Goal: Task Accomplishment & Management: Use online tool/utility

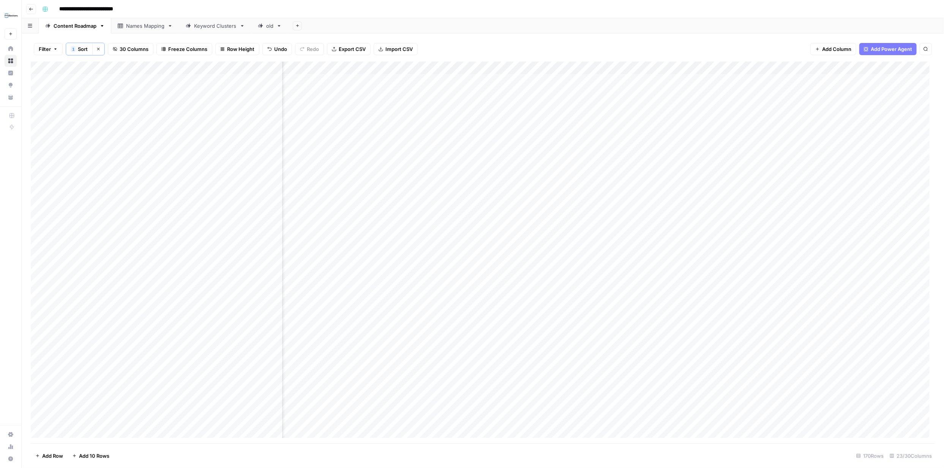
scroll to position [0, 1014]
click at [364, 81] on div "Add Column" at bounding box center [483, 252] width 904 height 381
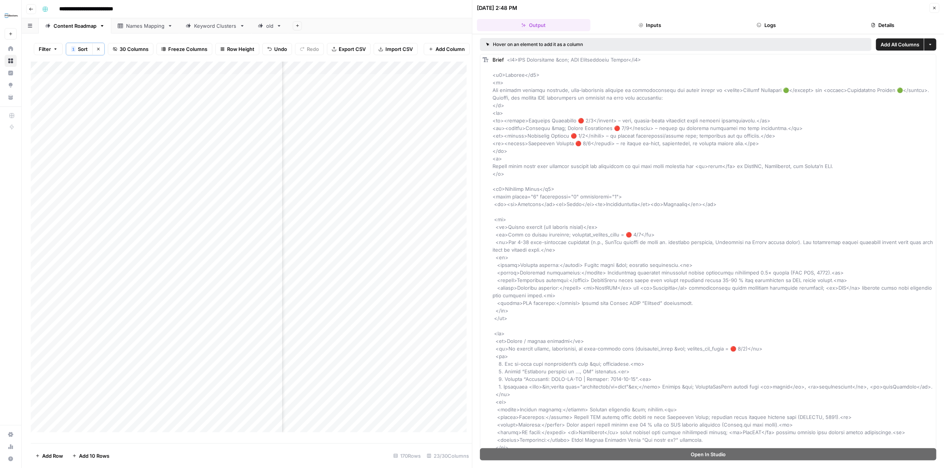
click at [936, 6] on icon "button" at bounding box center [934, 8] width 5 height 5
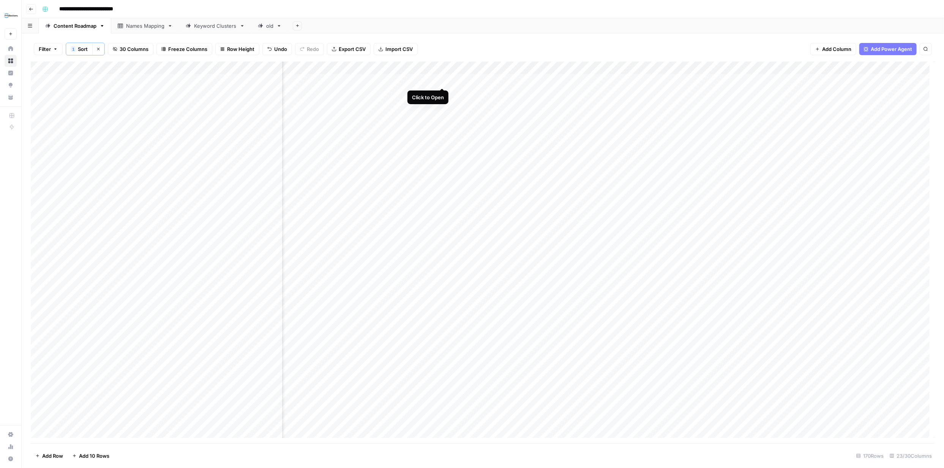
click at [442, 79] on div "Add Column" at bounding box center [483, 252] width 904 height 381
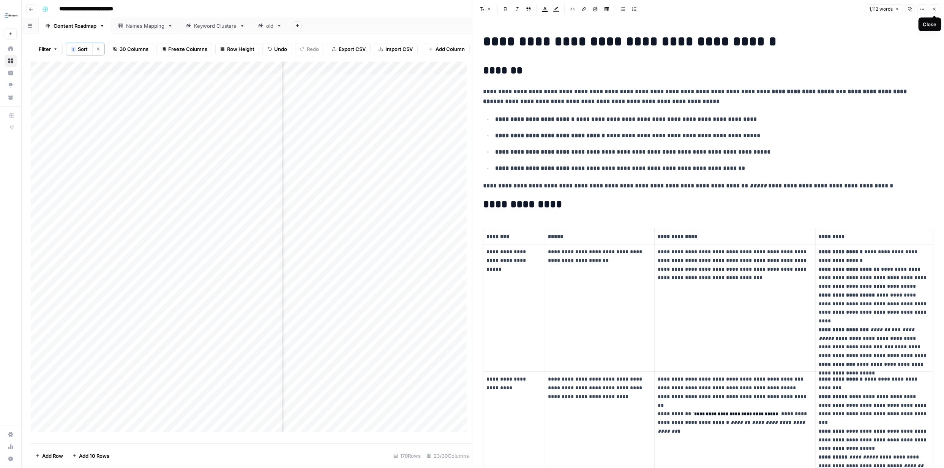
click at [936, 8] on icon "button" at bounding box center [934, 9] width 5 height 5
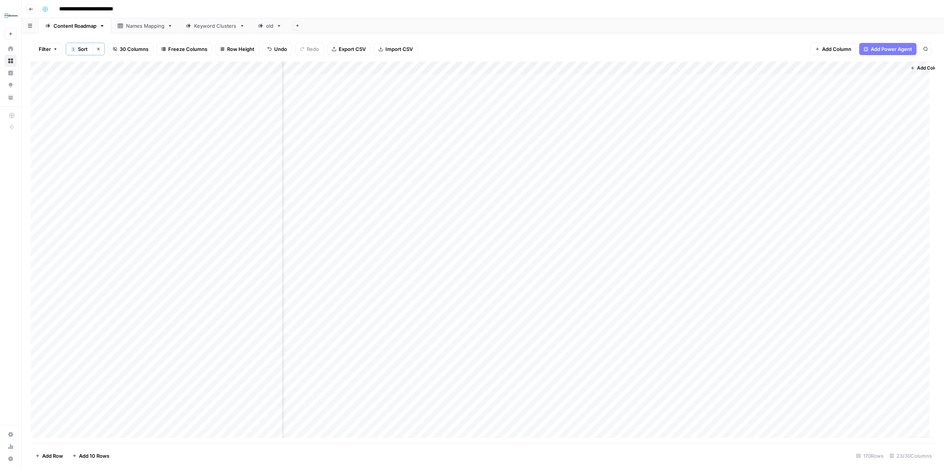
scroll to position [0, 1060]
click at [583, 79] on div "Add Column" at bounding box center [483, 252] width 904 height 381
click at [934, 7] on icon "button" at bounding box center [934, 9] width 5 height 5
click at [546, 79] on div "Add Column" at bounding box center [483, 252] width 904 height 381
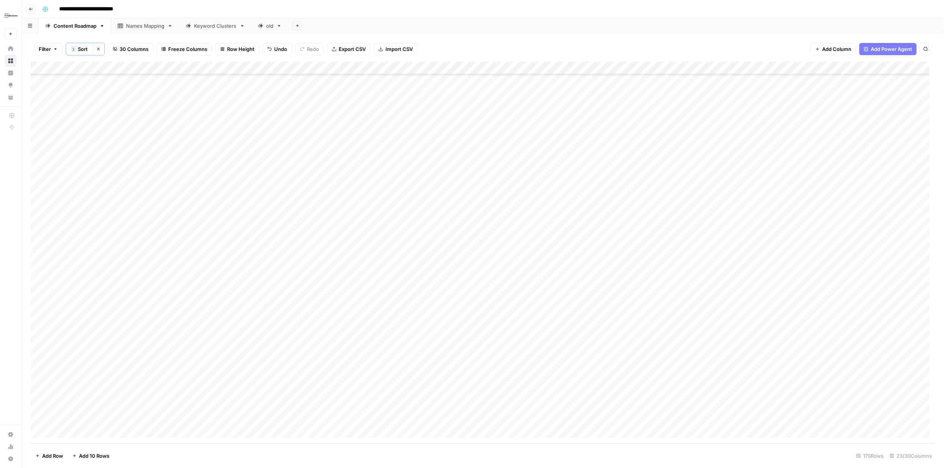
scroll to position [1844, 0]
click at [647, 392] on div "Add Column" at bounding box center [483, 252] width 904 height 381
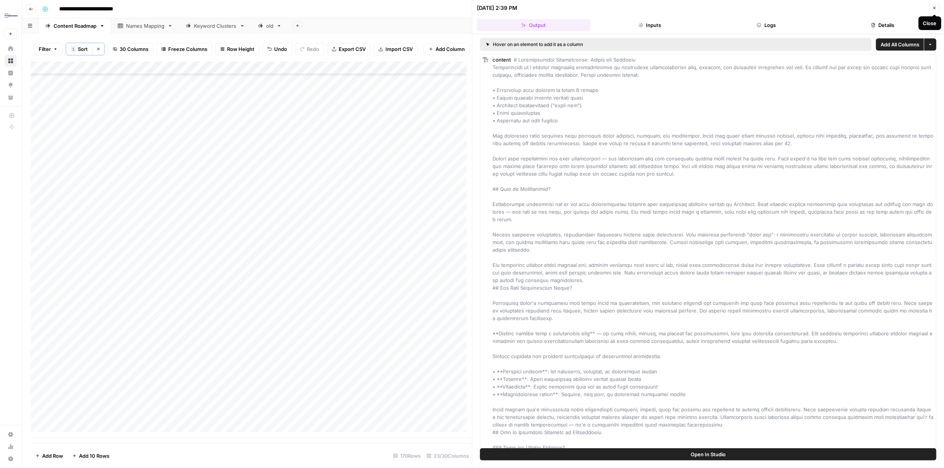
click at [936, 8] on icon "button" at bounding box center [934, 8] width 5 height 5
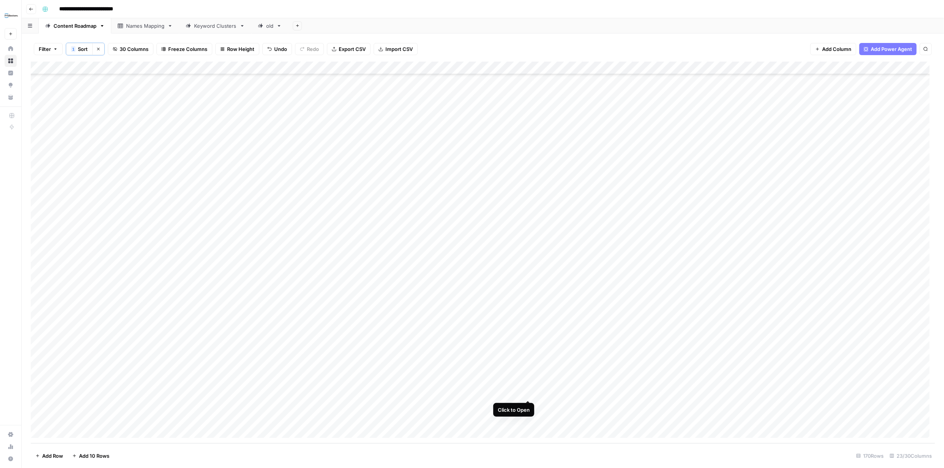
click at [530, 394] on div "Add Column" at bounding box center [483, 252] width 904 height 381
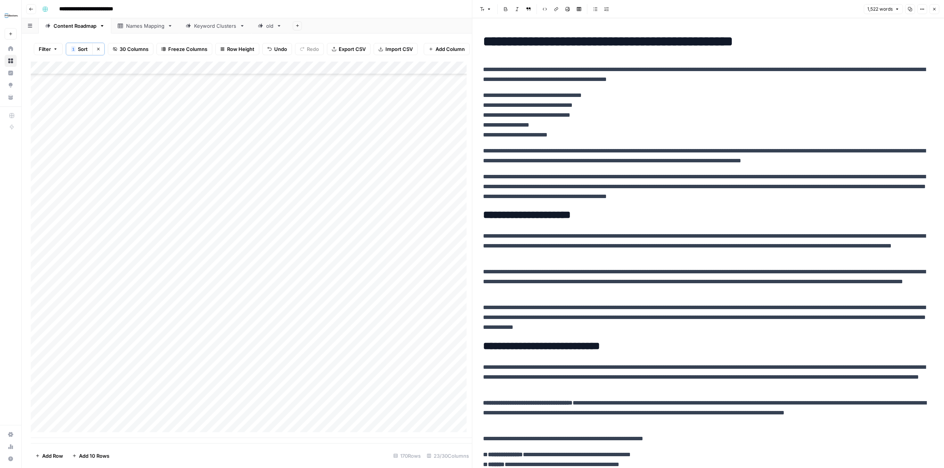
click at [483, 38] on h1 "**********" at bounding box center [705, 41] width 445 height 16
click at [910, 8] on icon "button" at bounding box center [910, 9] width 5 height 5
click at [936, 7] on icon "button" at bounding box center [934, 9] width 5 height 5
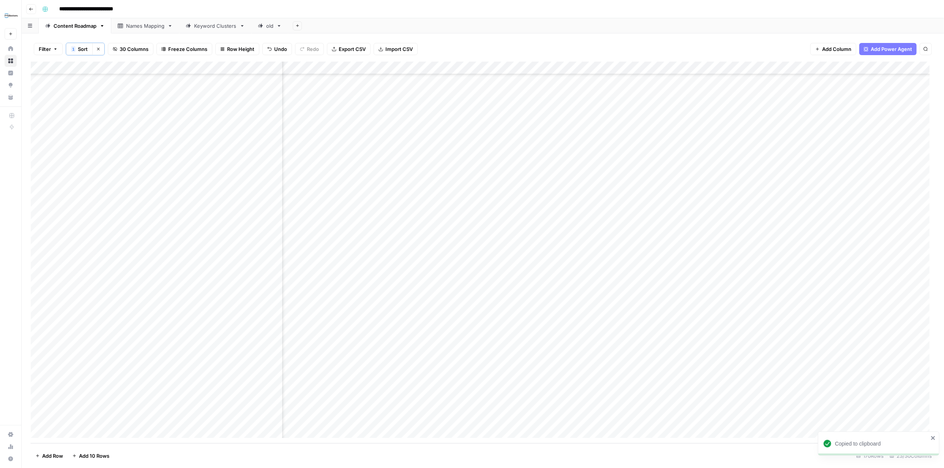
scroll to position [1844, 227]
click at [501, 393] on div "Add Column" at bounding box center [483, 252] width 904 height 381
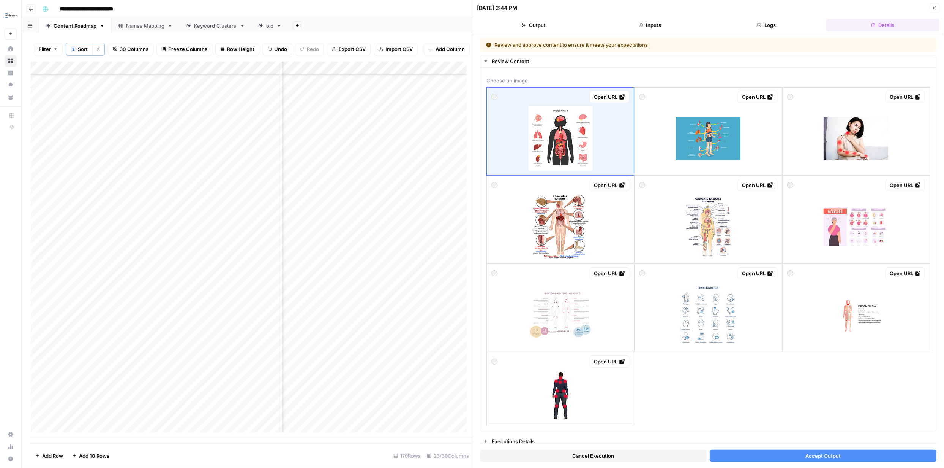
click at [937, 8] on icon "button" at bounding box center [934, 8] width 5 height 5
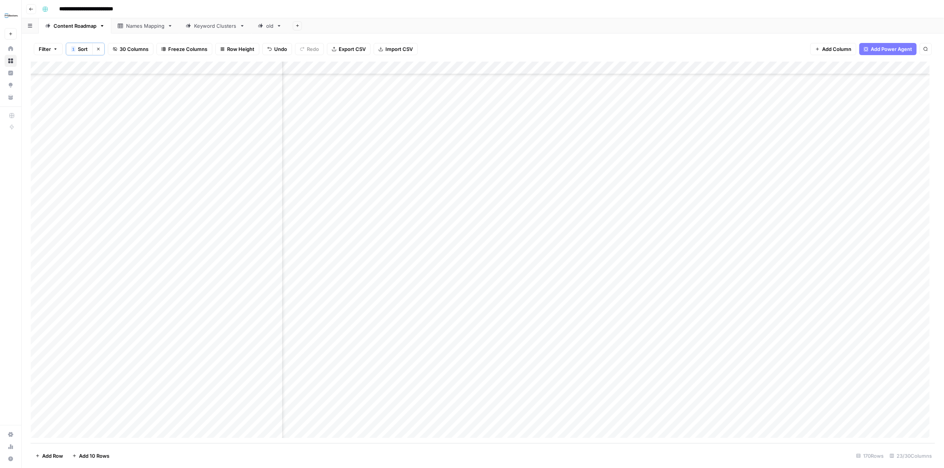
scroll to position [1844, 132]
click at [593, 392] on div "Add Column" at bounding box center [483, 252] width 904 height 381
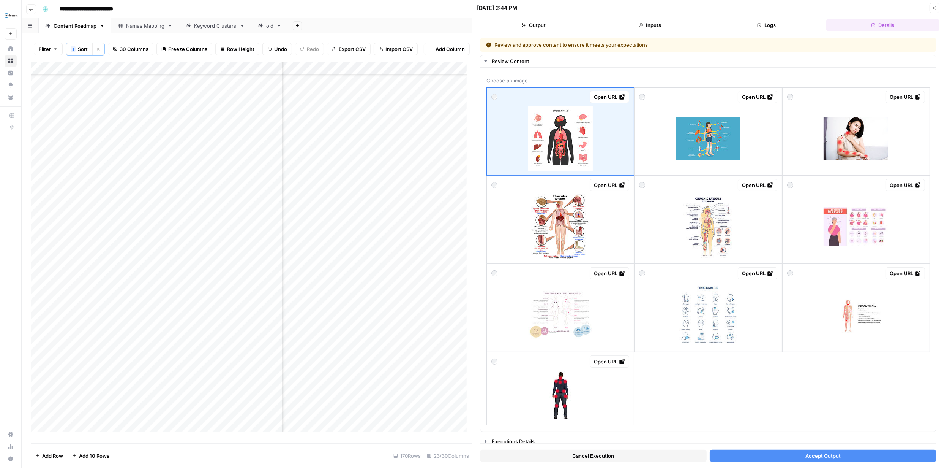
click at [620, 453] on button "Cancel Execution" at bounding box center [593, 455] width 227 height 12
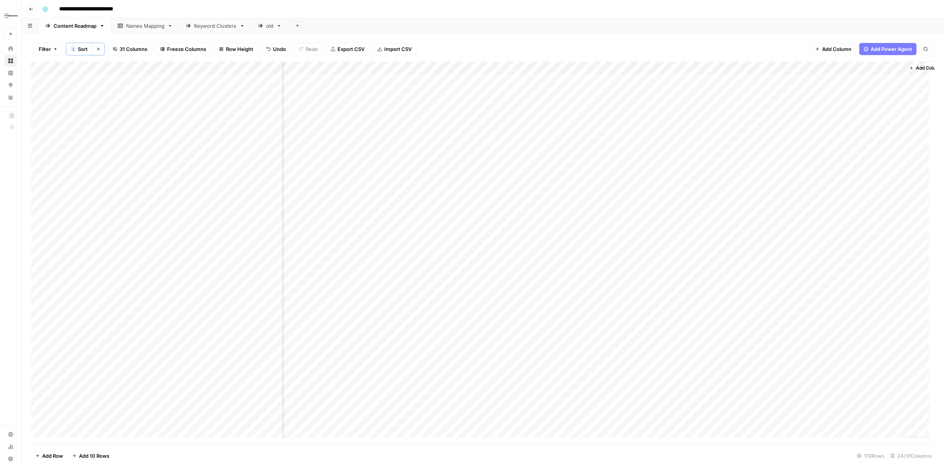
scroll to position [0, 1128]
click at [641, 80] on div "Add Column" at bounding box center [483, 252] width 904 height 381
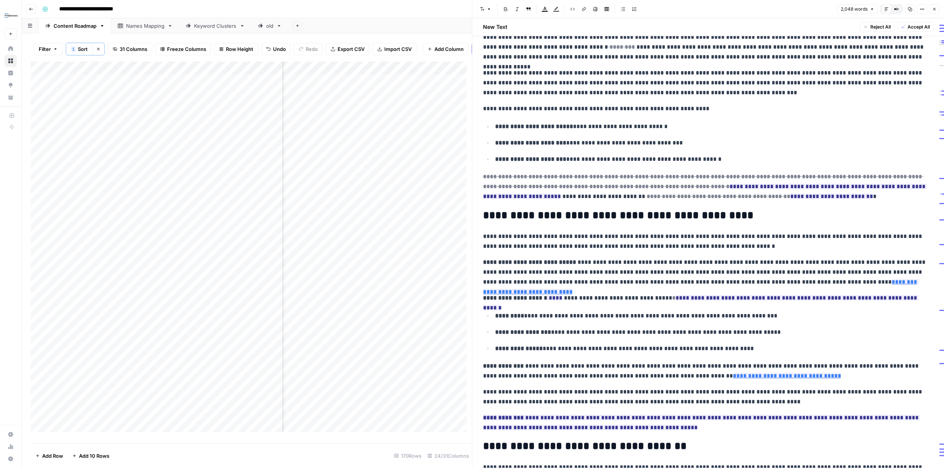
scroll to position [198, 0]
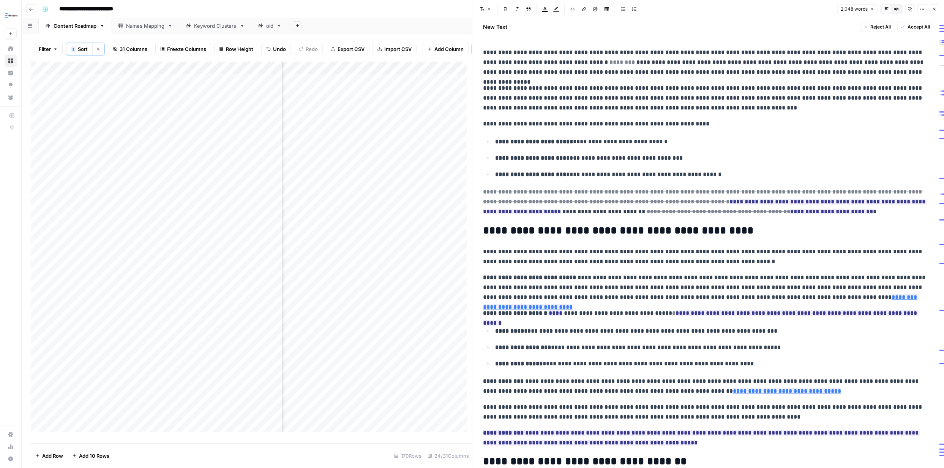
click at [911, 27] on span "Accept All" at bounding box center [919, 27] width 22 height 7
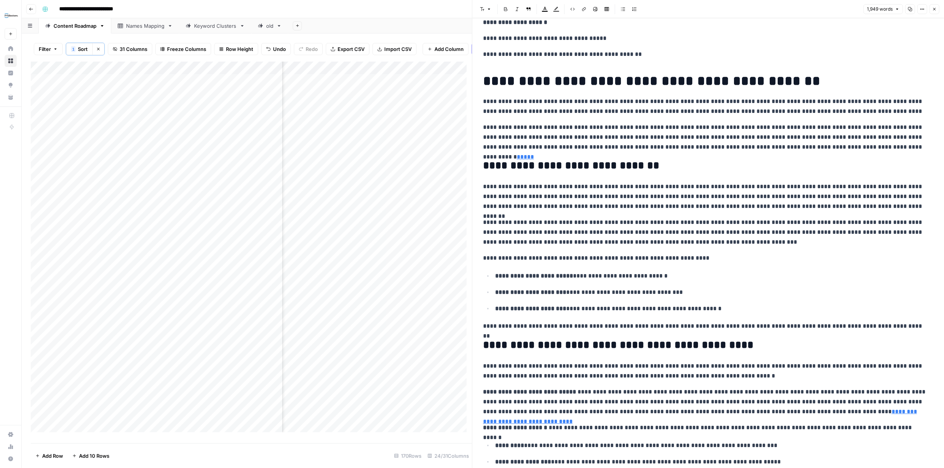
scroll to position [0, 0]
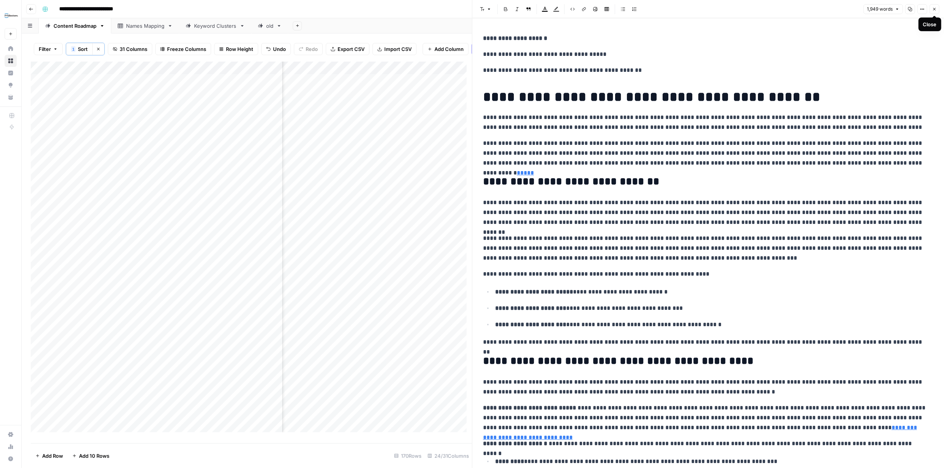
click at [934, 9] on icon "button" at bounding box center [934, 9] width 5 height 5
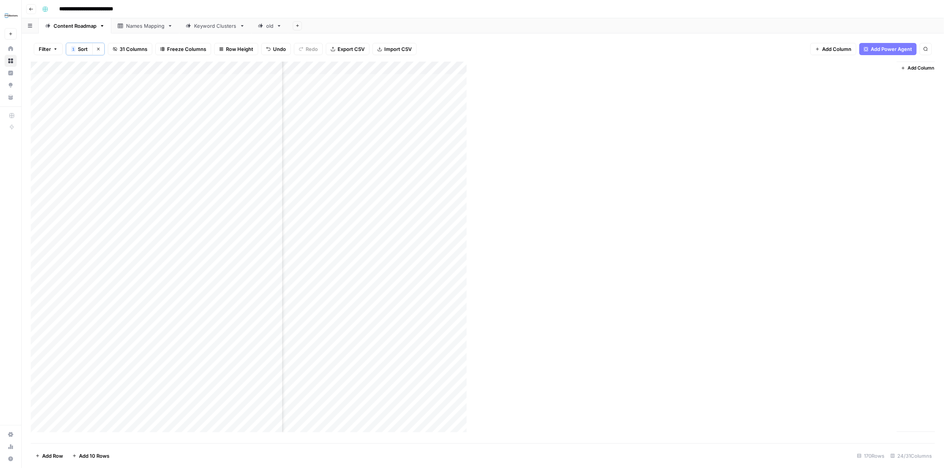
scroll to position [0, 1125]
click at [710, 79] on div "Add Column" at bounding box center [483, 252] width 904 height 381
click at [586, 81] on div "Add Column" at bounding box center [483, 252] width 904 height 381
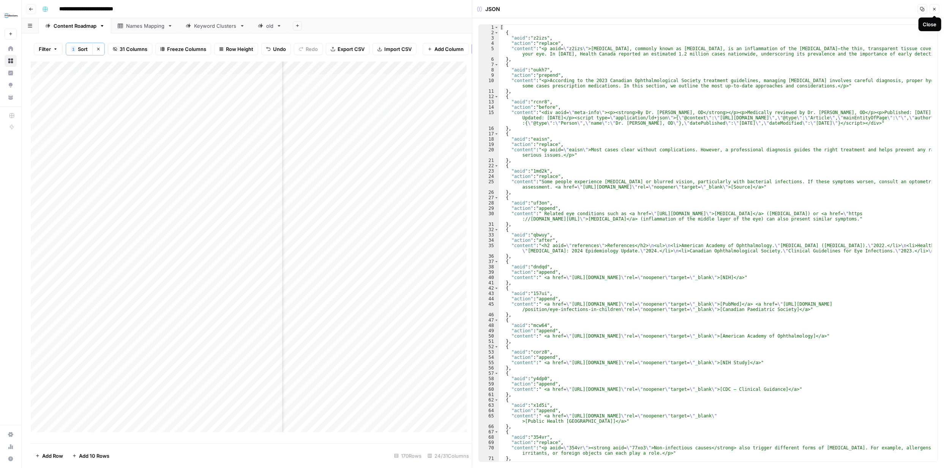
click at [934, 8] on icon "button" at bounding box center [935, 9] width 3 height 3
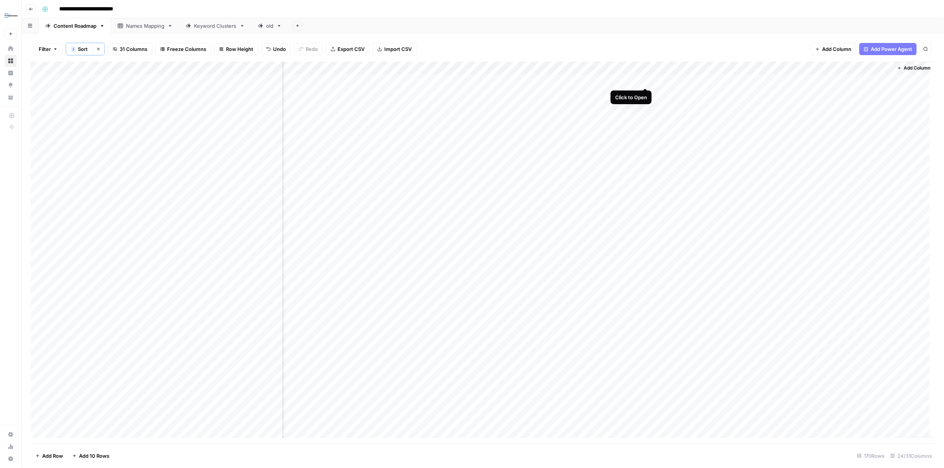
click at [646, 80] on div "Add Column" at bounding box center [483, 252] width 904 height 381
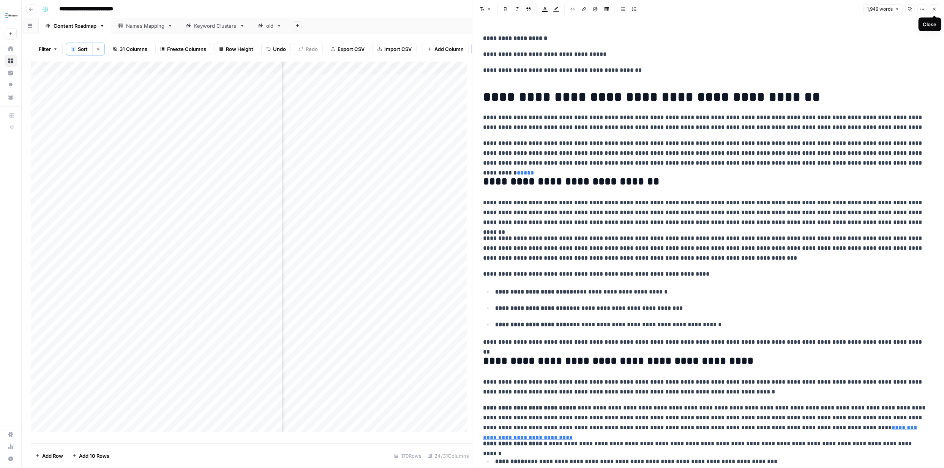
click at [936, 10] on icon "button" at bounding box center [934, 9] width 5 height 5
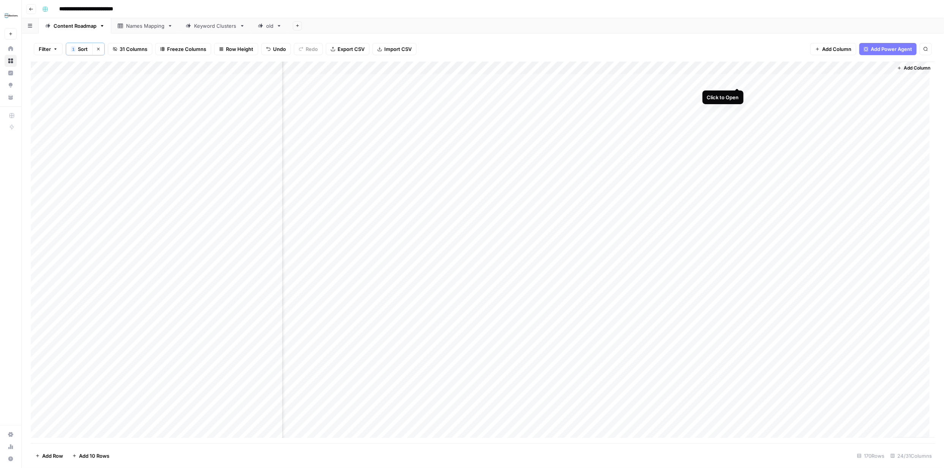
click at [736, 79] on div "Add Column" at bounding box center [483, 252] width 904 height 381
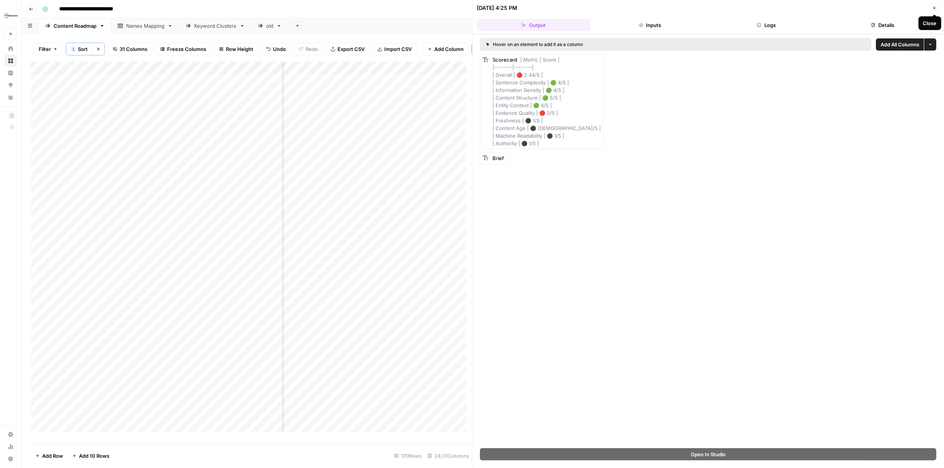
click at [933, 7] on icon "button" at bounding box center [934, 8] width 5 height 5
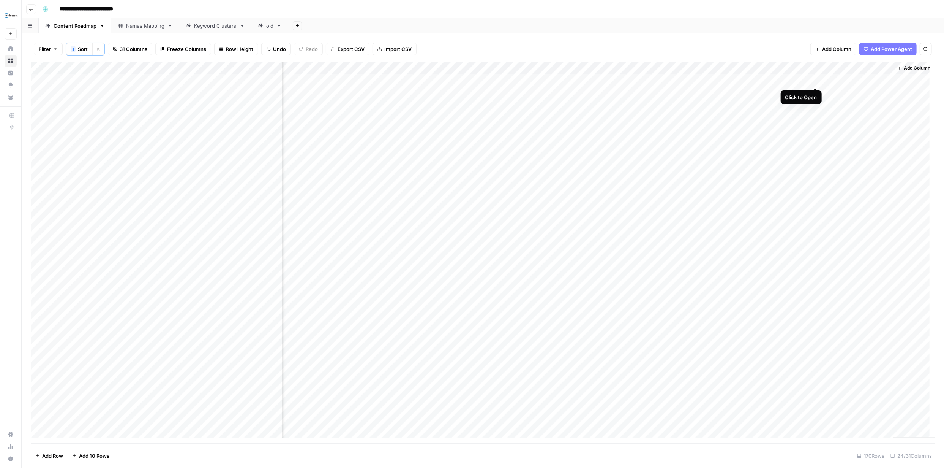
click at [814, 80] on div "Add Column" at bounding box center [483, 252] width 904 height 381
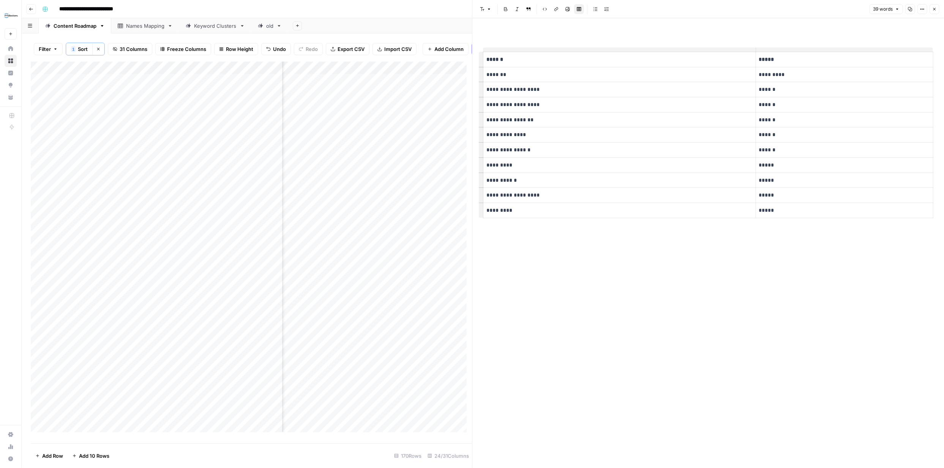
click at [886, 43] on div "**********" at bounding box center [709, 134] width 460 height 209
click at [934, 8] on icon "button" at bounding box center [934, 9] width 5 height 5
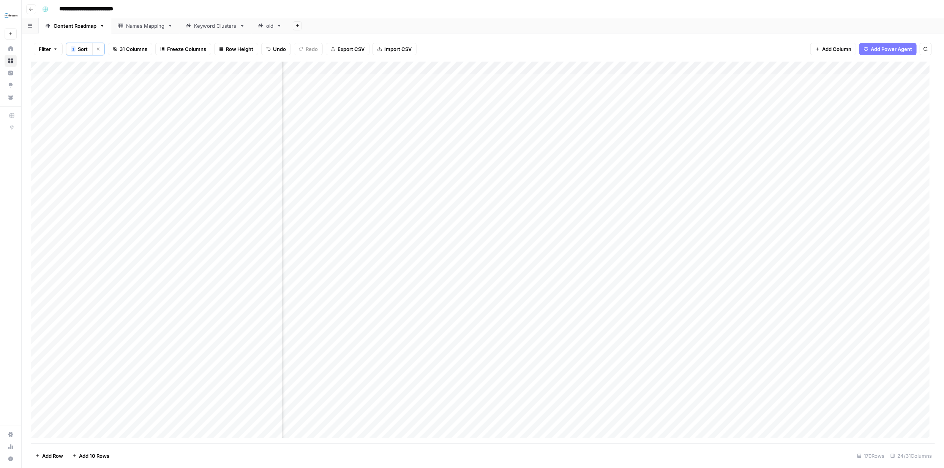
scroll to position [0, 913]
click at [542, 79] on div "Add Column" at bounding box center [483, 252] width 904 height 381
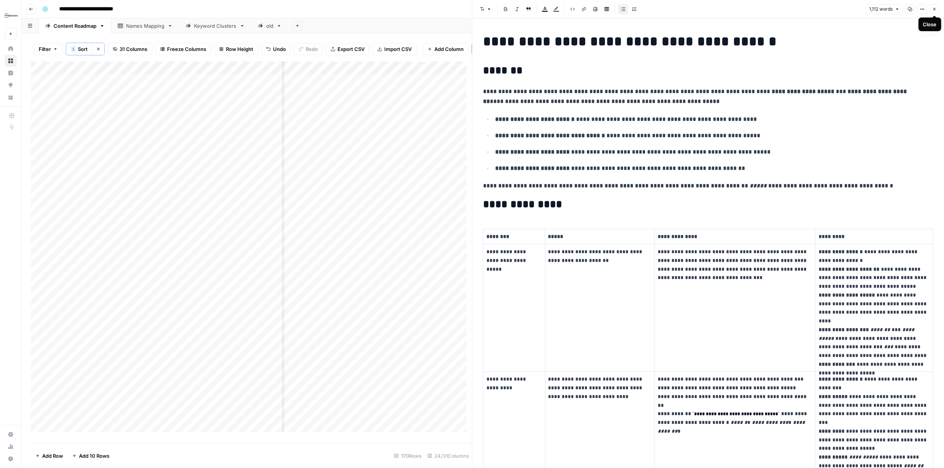
click at [934, 10] on icon "button" at bounding box center [935, 9] width 3 height 3
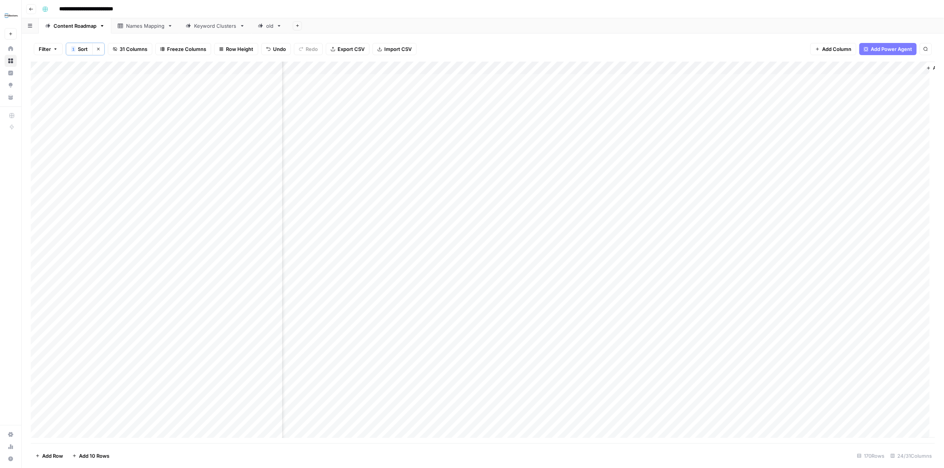
scroll to position [0, 1128]
click at [736, 81] on div "Add Column" at bounding box center [483, 252] width 904 height 381
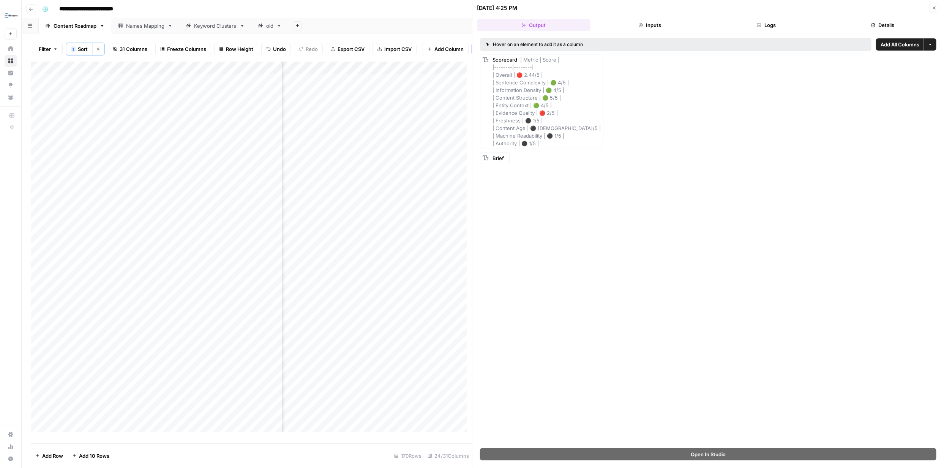
click at [937, 10] on icon "button" at bounding box center [934, 8] width 5 height 5
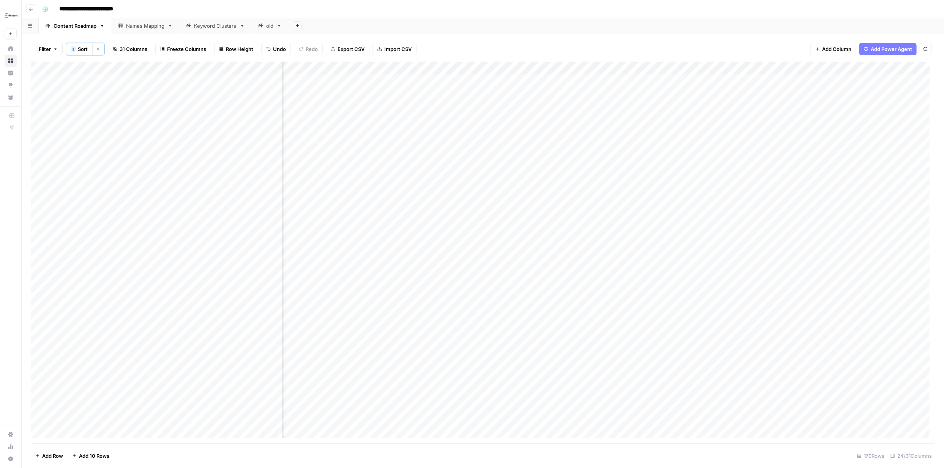
scroll to position [0, 54]
click at [744, 80] on div "Add Column" at bounding box center [483, 252] width 904 height 381
click at [641, 79] on div "Add Column" at bounding box center [483, 252] width 904 height 381
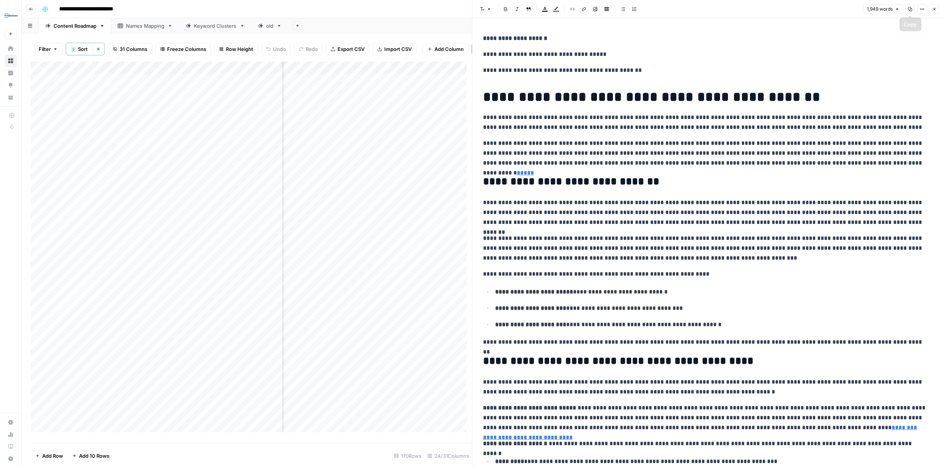
click at [909, 8] on icon "button" at bounding box center [910, 9] width 5 height 5
click at [935, 9] on icon "button" at bounding box center [934, 9] width 5 height 5
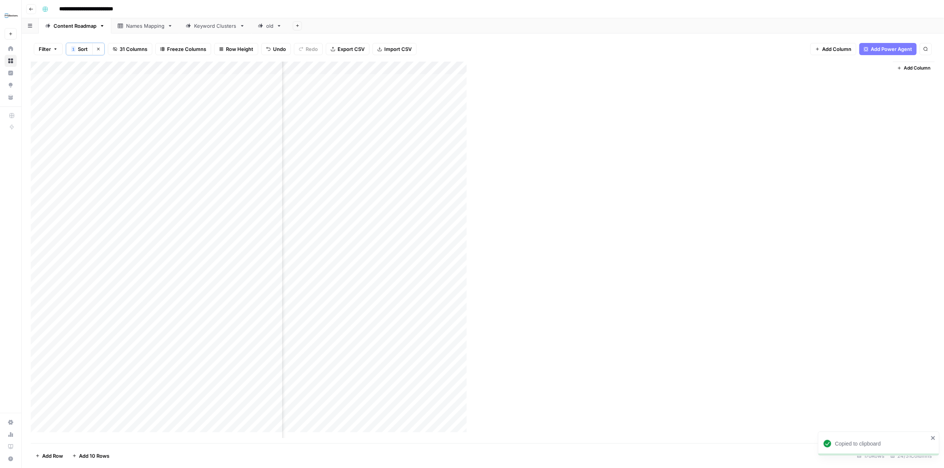
scroll to position [0, 1125]
click at [520, 68] on div "Add Column" at bounding box center [483, 252] width 904 height 381
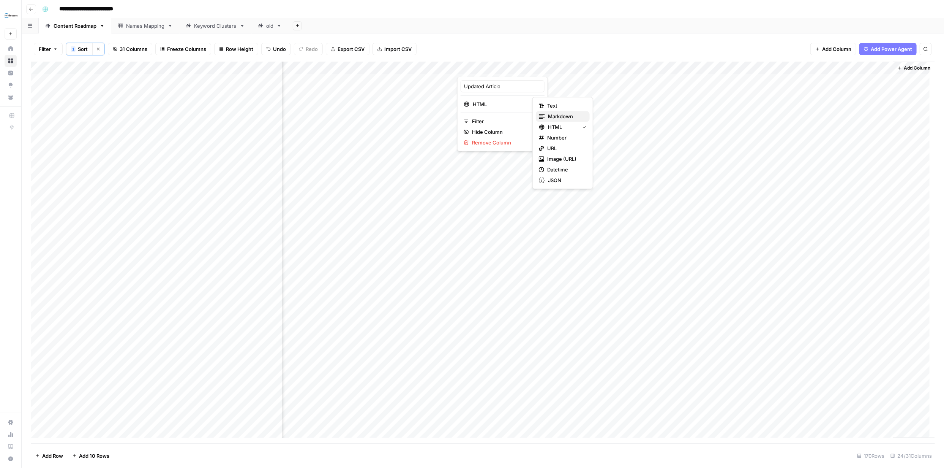
click at [557, 116] on span "Markdown" at bounding box center [566, 116] width 36 height 8
click at [503, 82] on div "Add Column" at bounding box center [483, 252] width 904 height 381
click at [507, 81] on div "Add Column" at bounding box center [483, 252] width 904 height 381
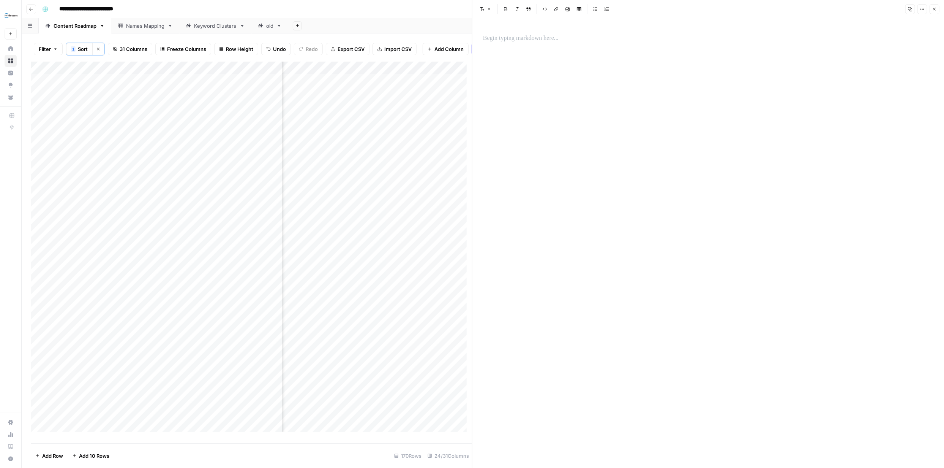
click at [561, 49] on div at bounding box center [709, 242] width 460 height 449
click at [560, 41] on p at bounding box center [708, 38] width 450 height 10
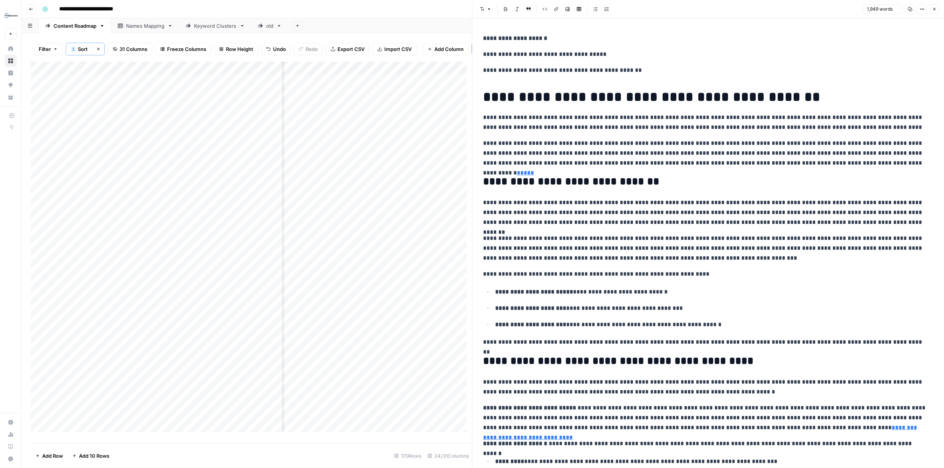
scroll to position [1730, 0]
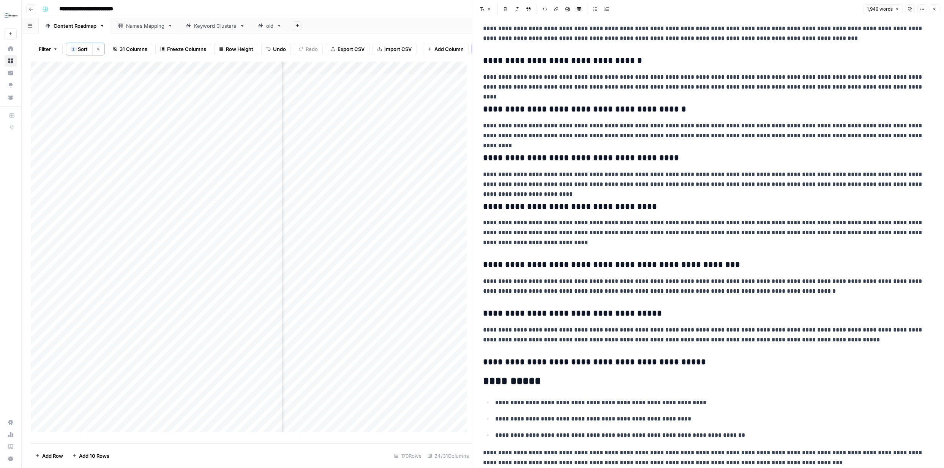
click at [936, 8] on icon "button" at bounding box center [935, 9] width 3 height 3
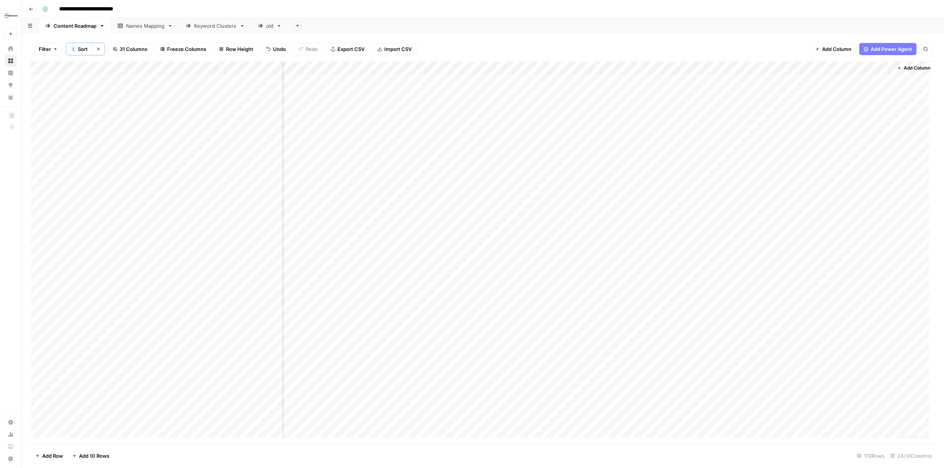
click at [740, 67] on div "Add Column" at bounding box center [483, 252] width 904 height 381
click at [706, 169] on span "Remove Column" at bounding box center [710, 170] width 66 height 8
click at [449, 86] on span "Delete" at bounding box center [445, 86] width 16 height 8
click at [747, 79] on div "Add Column" at bounding box center [483, 252] width 904 height 381
click at [736, 66] on div "Add Column" at bounding box center [483, 252] width 904 height 381
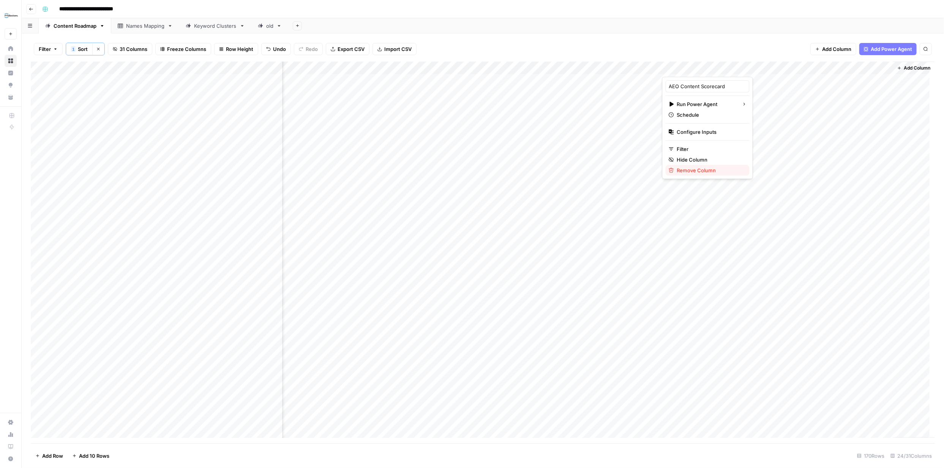
click at [699, 167] on span "Remove Column" at bounding box center [710, 170] width 66 height 8
click at [447, 84] on span "Delete" at bounding box center [445, 86] width 16 height 8
click at [733, 68] on div "Add Column" at bounding box center [483, 252] width 904 height 381
click at [702, 168] on span "Remove Column" at bounding box center [706, 170] width 66 height 8
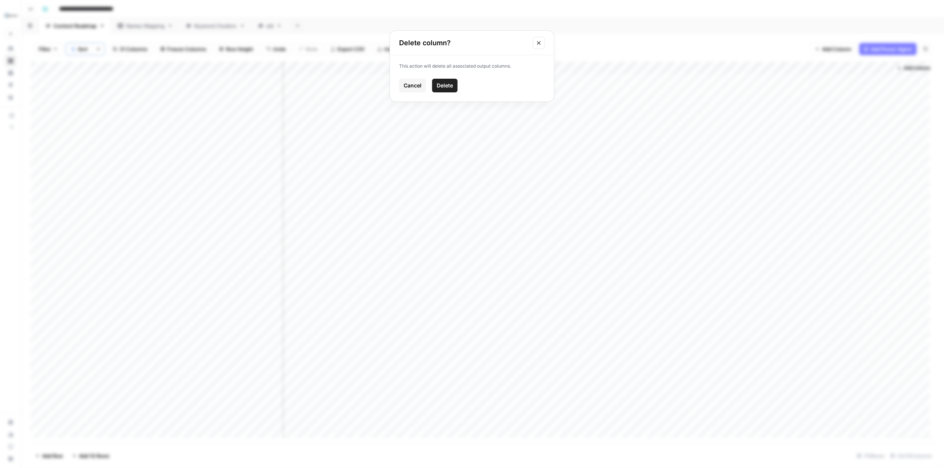
click at [452, 85] on span "Delete" at bounding box center [445, 86] width 16 height 8
click at [888, 47] on span "Add Power Agent" at bounding box center [891, 49] width 41 height 8
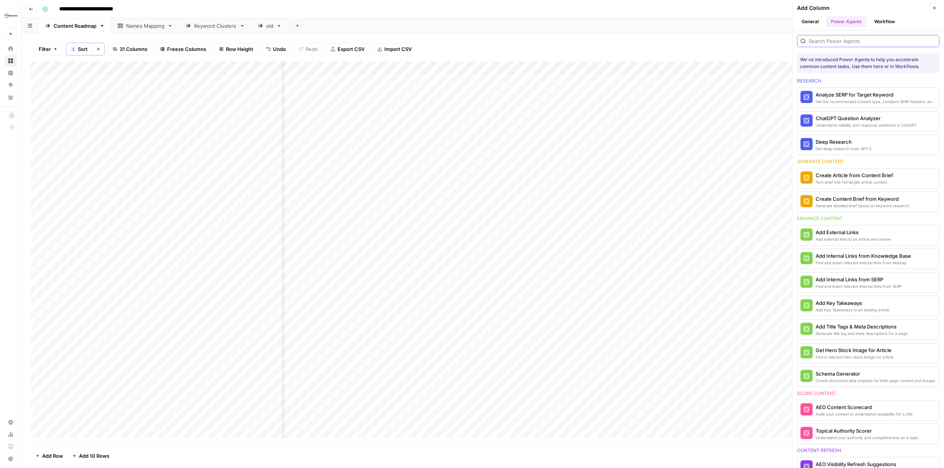
click at [860, 43] on input "search" at bounding box center [872, 41] width 127 height 8
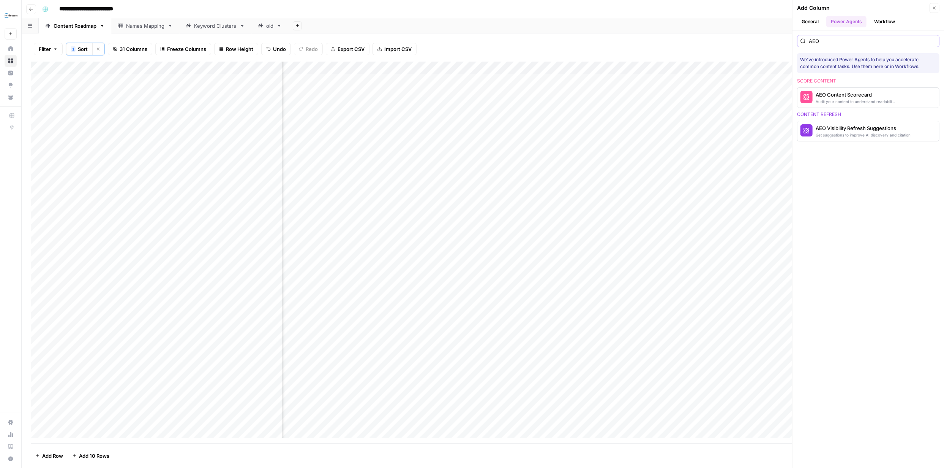
type input "AEO"
click at [864, 94] on div "AEO Content Scorecard" at bounding box center [856, 95] width 80 height 8
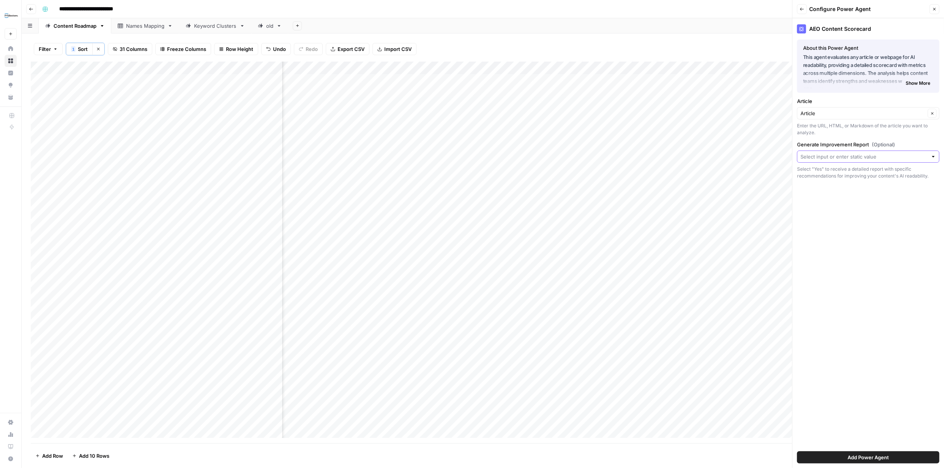
click at [903, 156] on input "Generate Improvement Report (Optional)" at bounding box center [864, 157] width 127 height 8
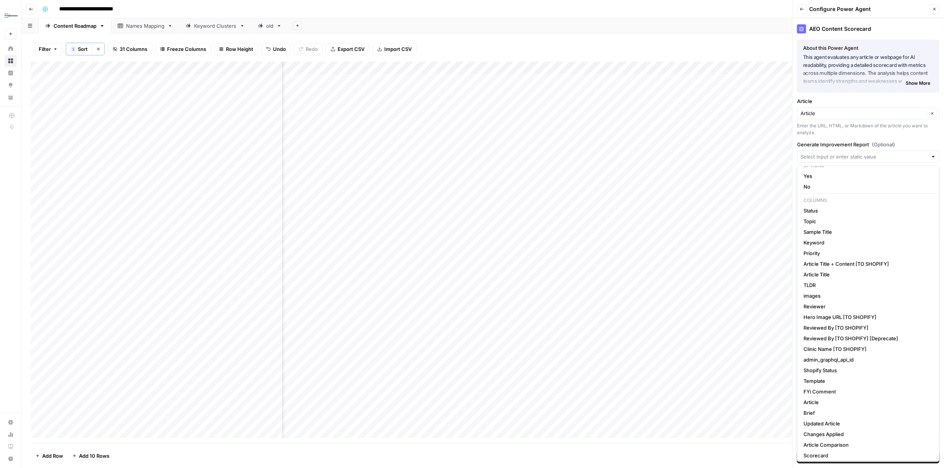
scroll to position [35, 0]
click at [834, 430] on span "Article Comparison" at bounding box center [867, 432] width 126 height 8
type input "Article Comparison"
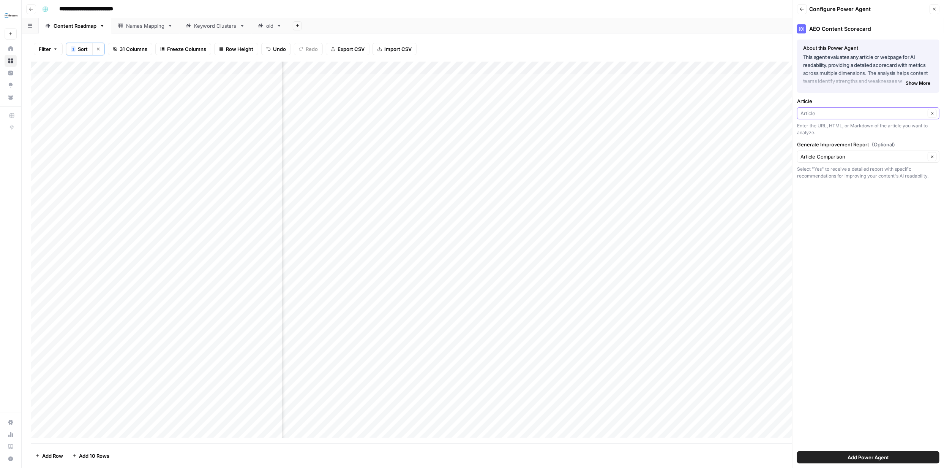
click at [895, 115] on input "Article" at bounding box center [863, 113] width 125 height 8
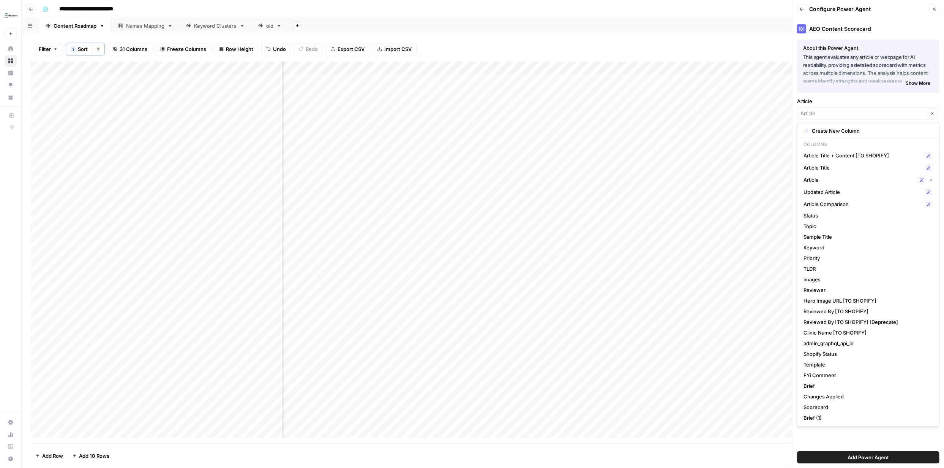
type input "Article"
click at [900, 104] on label "Article" at bounding box center [868, 101] width 142 height 8
click at [900, 109] on input "Article" at bounding box center [863, 113] width 125 height 8
type input "Article"
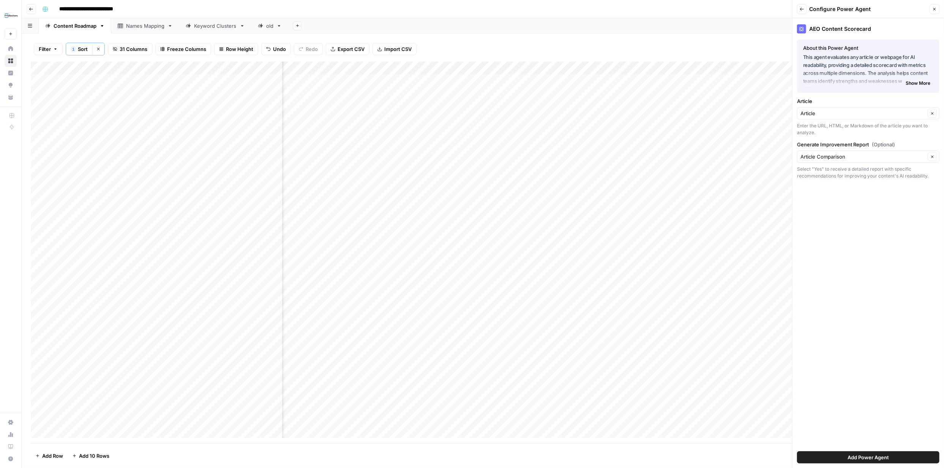
click at [872, 104] on label "Article" at bounding box center [868, 101] width 142 height 8
click at [872, 109] on input "Article" at bounding box center [863, 113] width 125 height 8
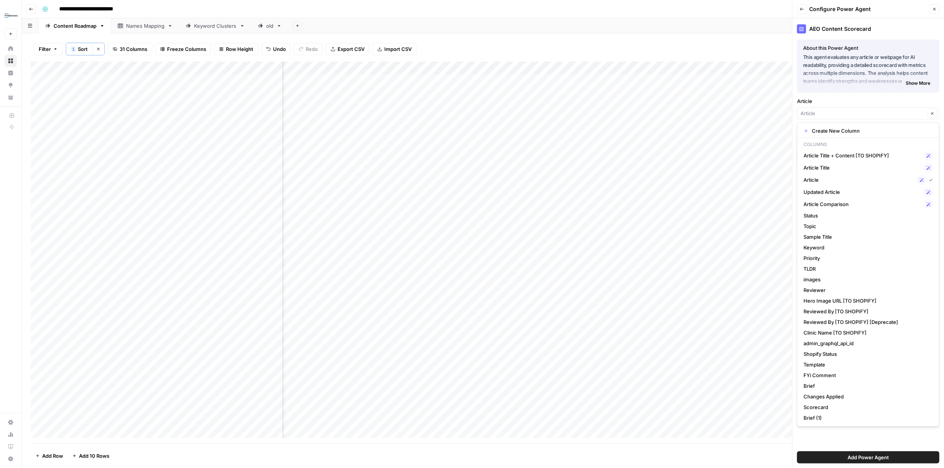
type input "Article"
click at [847, 101] on label "Article" at bounding box center [868, 101] width 142 height 8
click at [847, 109] on input "Article" at bounding box center [863, 113] width 125 height 8
type input "Article"
click at [852, 97] on label "Article" at bounding box center [868, 101] width 142 height 8
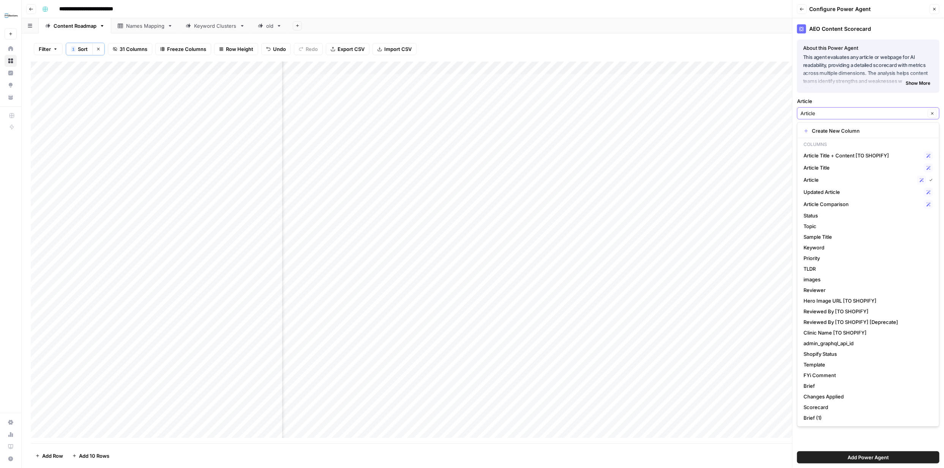
click at [852, 109] on input "Article" at bounding box center [863, 113] width 125 height 8
click at [845, 202] on span "Article Comparison" at bounding box center [862, 204] width 117 height 8
type input "Article Comparison"
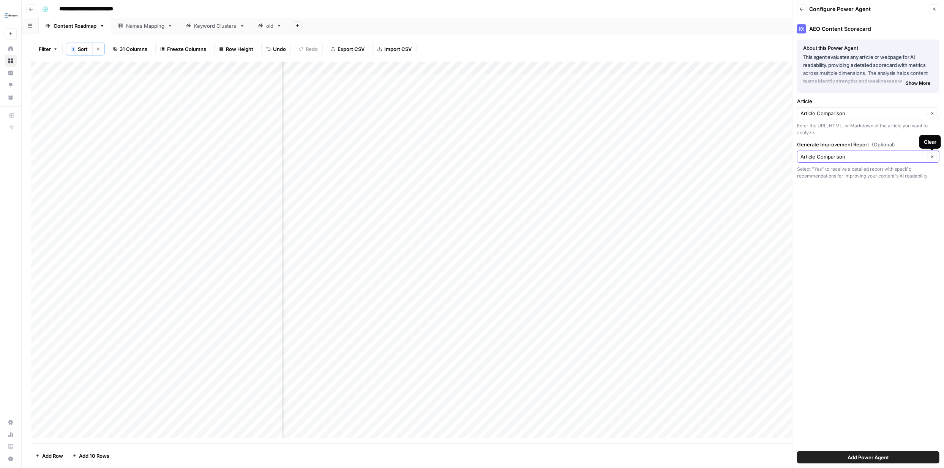
click at [934, 156] on icon "button" at bounding box center [933, 157] width 4 height 4
click at [875, 455] on span "Add Power Agent" at bounding box center [868, 457] width 41 height 8
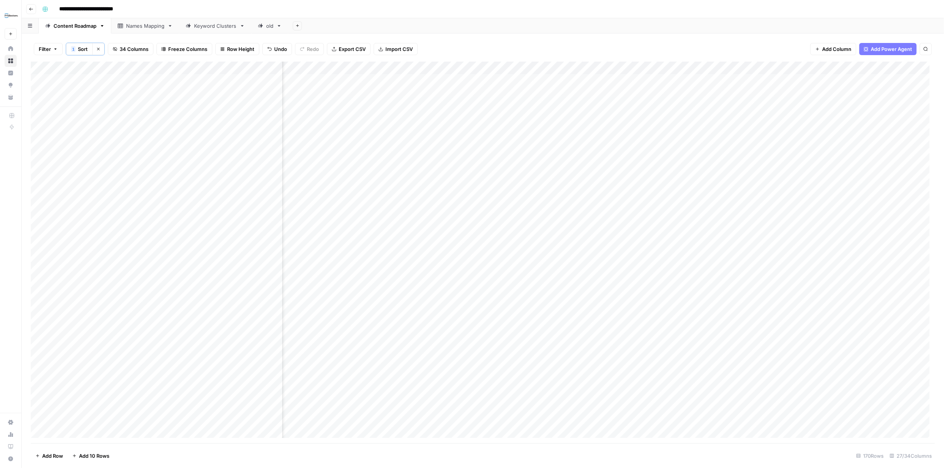
scroll to position [0, 1364]
click at [498, 68] on div "Add Column" at bounding box center [483, 252] width 904 height 381
click at [466, 168] on span "Remove Column" at bounding box center [471, 170] width 66 height 8
click at [448, 86] on span "Delete" at bounding box center [445, 86] width 16 height 8
click at [499, 68] on div "Add Column" at bounding box center [483, 252] width 904 height 381
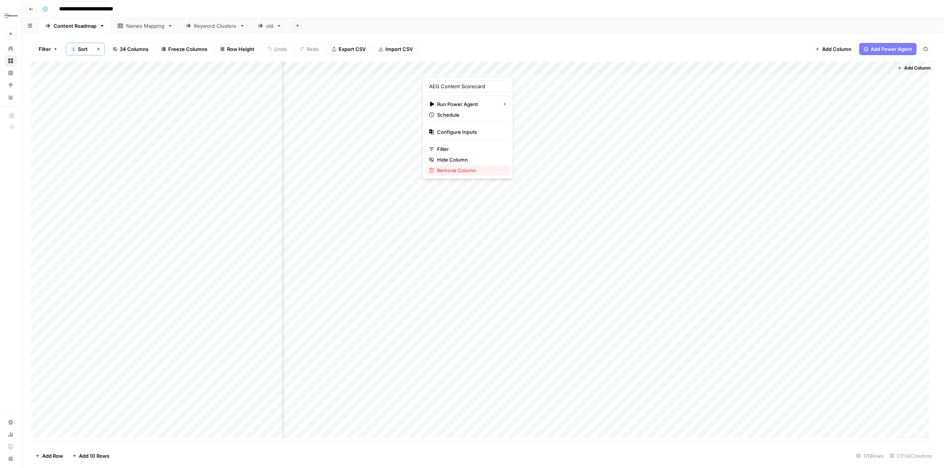
click at [467, 169] on span "Remove Column" at bounding box center [471, 170] width 66 height 8
click at [451, 85] on span "Delete" at bounding box center [445, 86] width 16 height 8
click at [51, 172] on div "Add Column" at bounding box center [483, 252] width 904 height 381
click at [51, 185] on div "Add Column" at bounding box center [483, 252] width 904 height 381
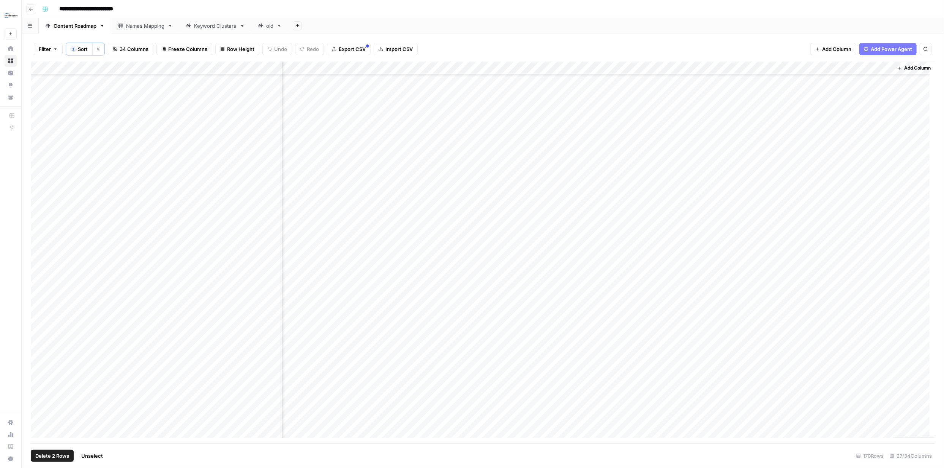
scroll to position [1385, 1364]
click at [51, 179] on div "Add Column" at bounding box center [483, 252] width 904 height 381
click at [47, 166] on div "Add Column" at bounding box center [483, 252] width 904 height 381
click at [49, 142] on div "Add Column" at bounding box center [483, 252] width 904 height 381
click at [49, 100] on div "Add Column" at bounding box center [483, 252] width 904 height 381
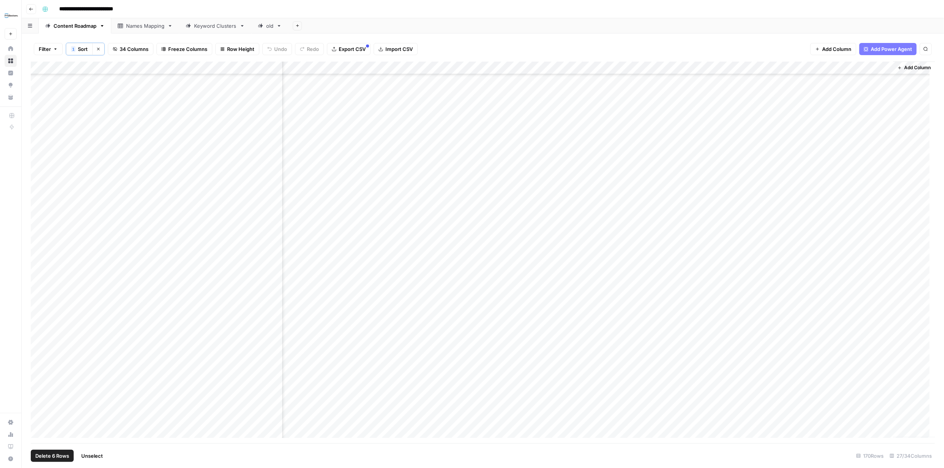
scroll to position [1136, 1364]
click at [49, 274] on div "Add Column" at bounding box center [483, 252] width 904 height 381
click at [500, 68] on div "Add Column" at bounding box center [483, 252] width 904 height 381
click at [458, 173] on span "Remove Column" at bounding box center [471, 170] width 66 height 8
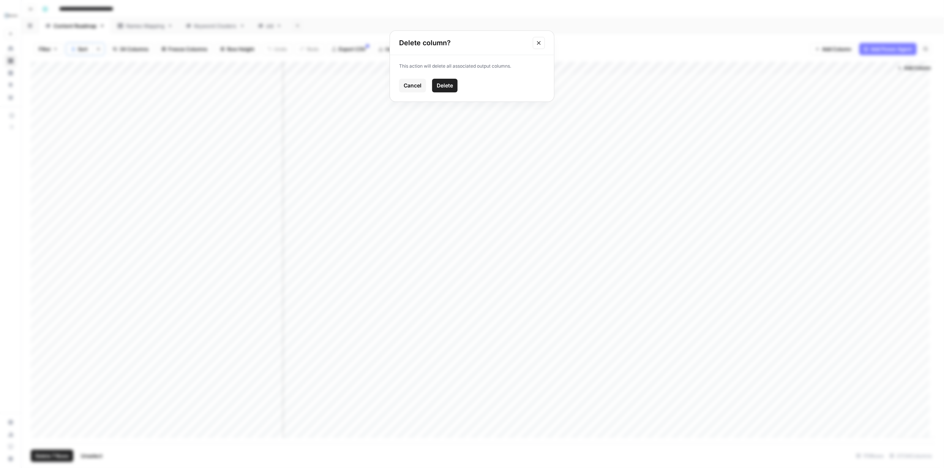
click at [450, 84] on span "Delete" at bounding box center [445, 86] width 16 height 8
click at [702, 79] on div "Add Column" at bounding box center [483, 252] width 904 height 381
click at [423, 79] on div "Add Column" at bounding box center [483, 252] width 904 height 381
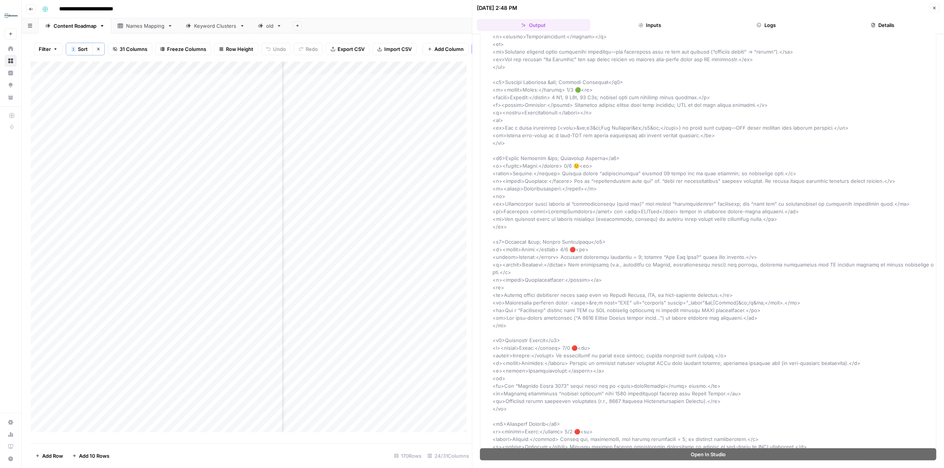
scroll to position [927, 0]
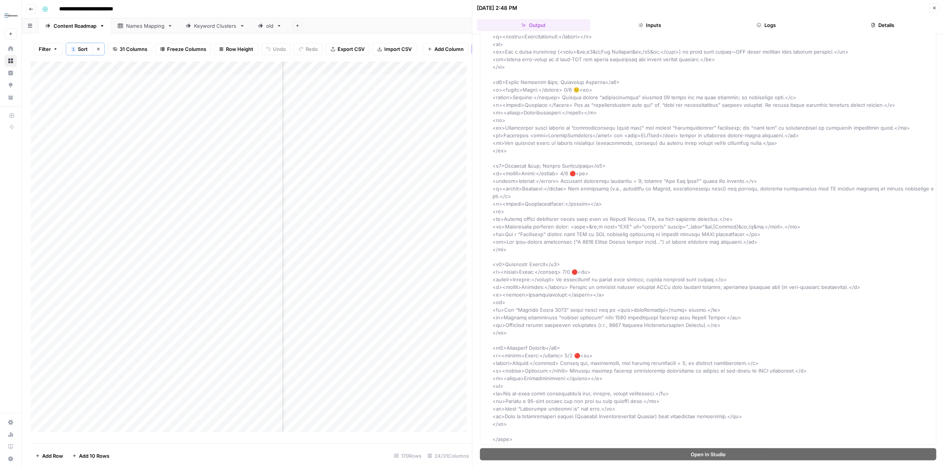
click at [932, 7] on icon "button" at bounding box center [934, 8] width 5 height 5
click at [937, 7] on div "**********" at bounding box center [488, 9] width 898 height 12
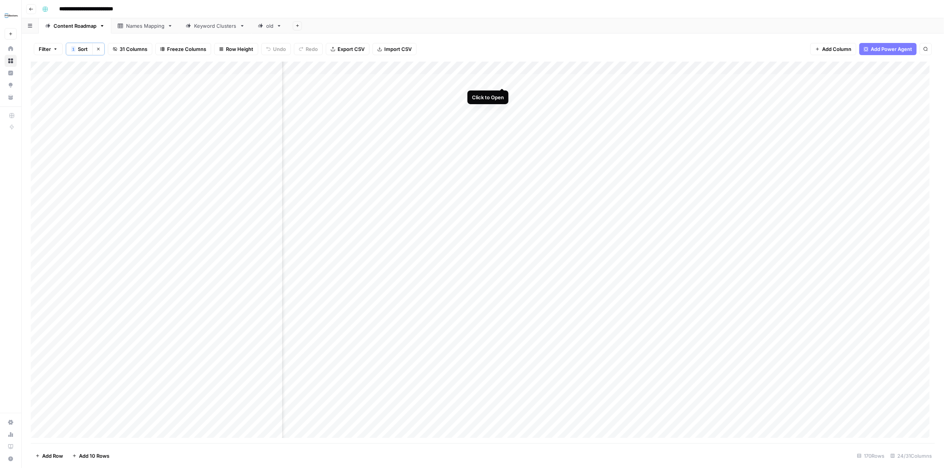
click at [502, 81] on div "Add Column" at bounding box center [483, 252] width 904 height 381
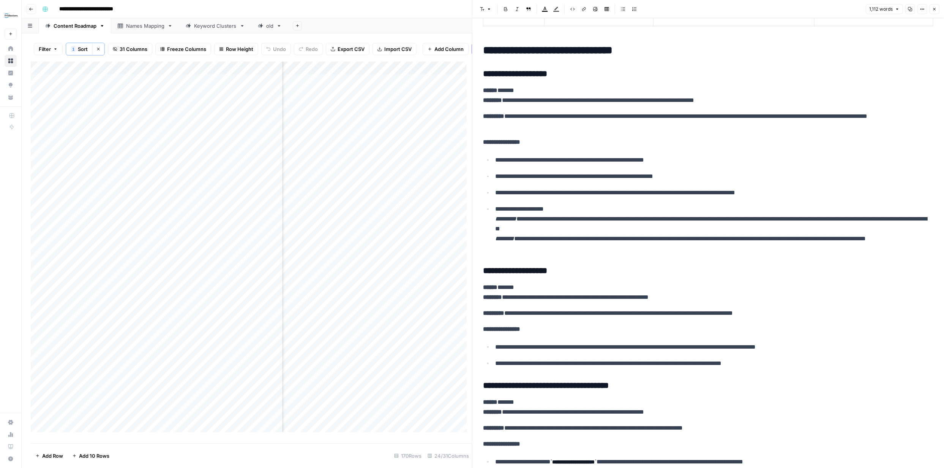
scroll to position [675, 0]
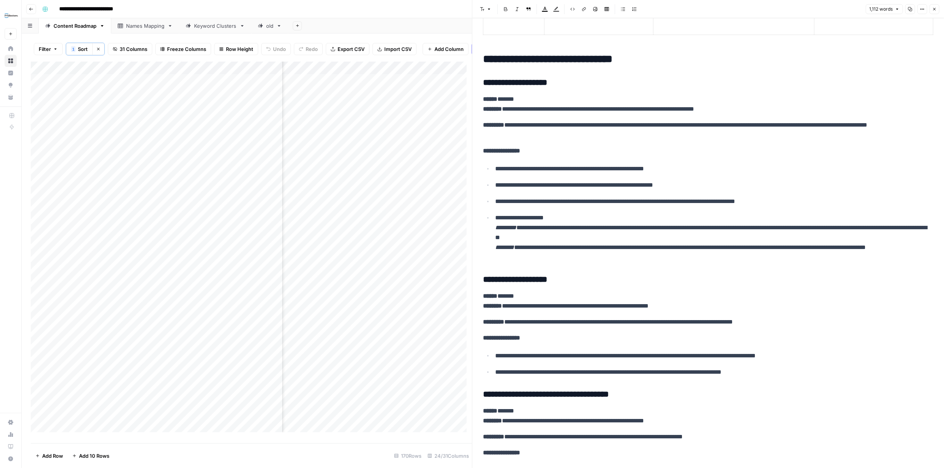
click at [935, 9] on icon "button" at bounding box center [934, 9] width 5 height 5
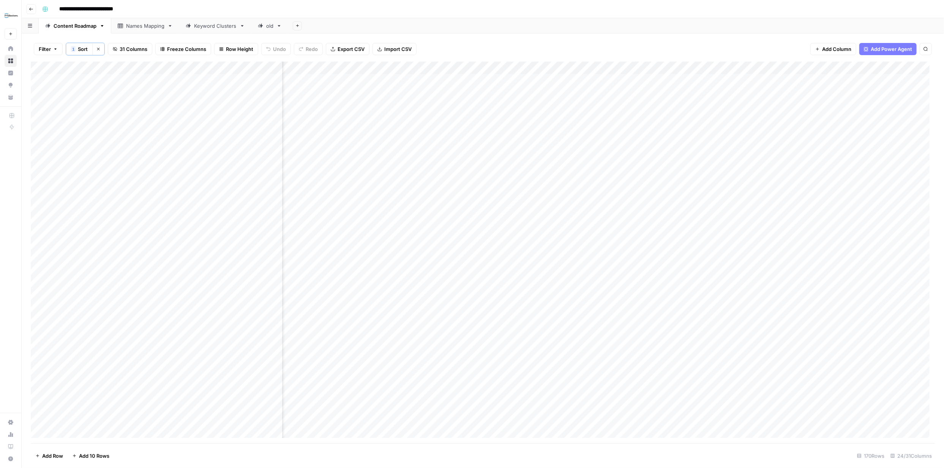
scroll to position [0, 1055]
click at [509, 79] on div "Add Column" at bounding box center [483, 252] width 904 height 381
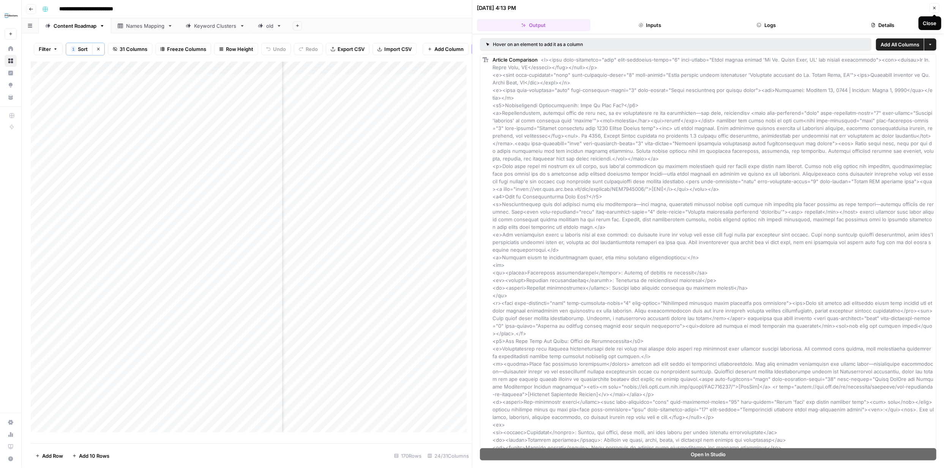
click at [936, 7] on icon "button" at bounding box center [934, 8] width 5 height 5
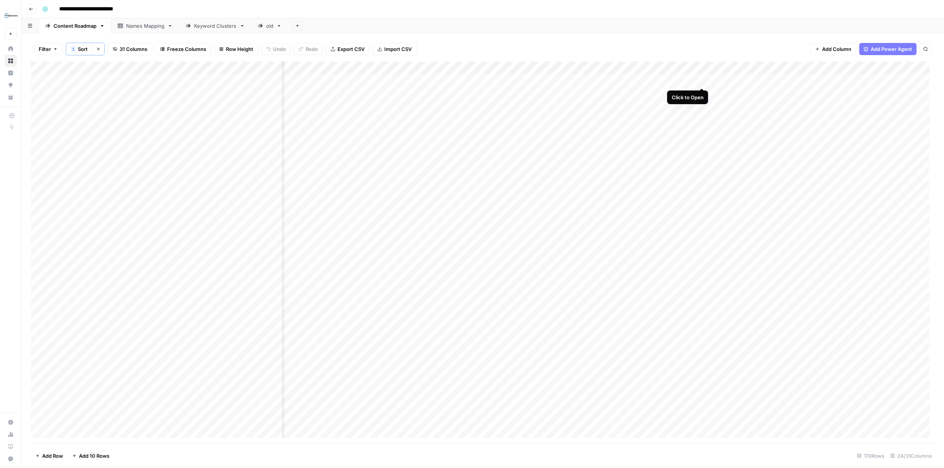
click at [701, 80] on div "Add Column" at bounding box center [483, 252] width 904 height 381
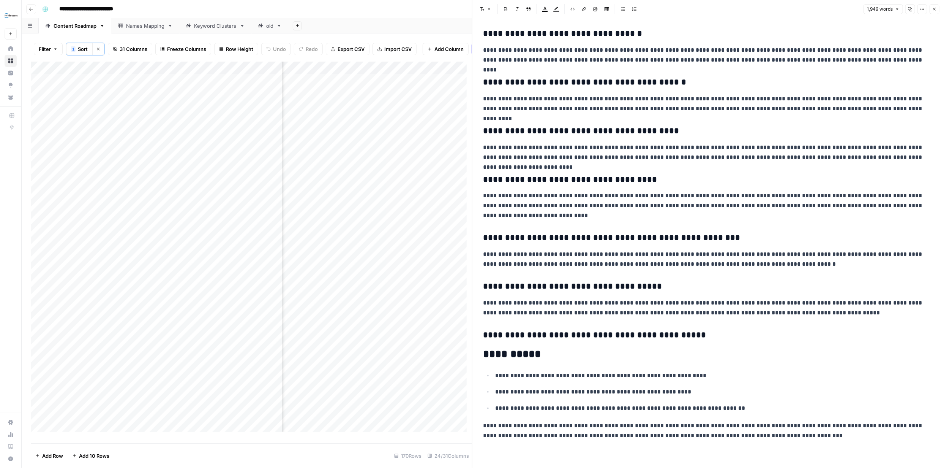
scroll to position [66, 0]
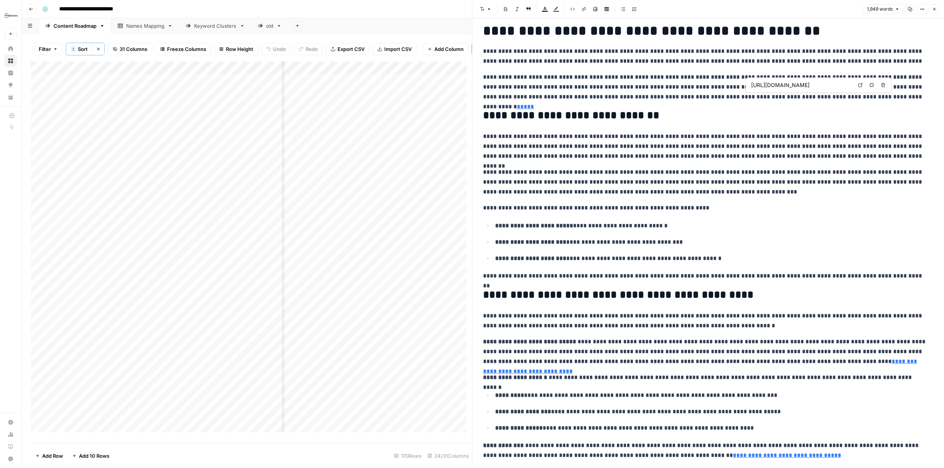
click at [534, 104] on link "*****" at bounding box center [525, 107] width 17 height 6
click at [861, 86] on icon at bounding box center [860, 85] width 5 height 5
click at [932, 9] on button "Close" at bounding box center [935, 9] width 10 height 10
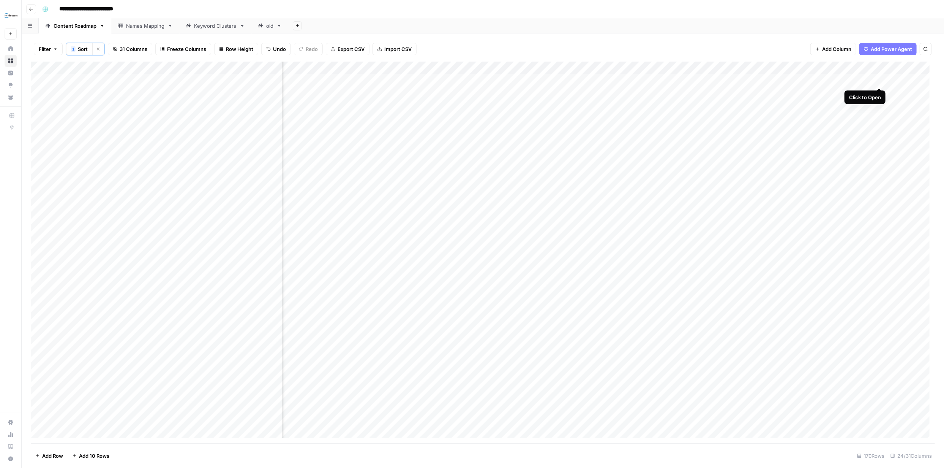
click at [879, 81] on div "Add Column" at bounding box center [483, 252] width 904 height 381
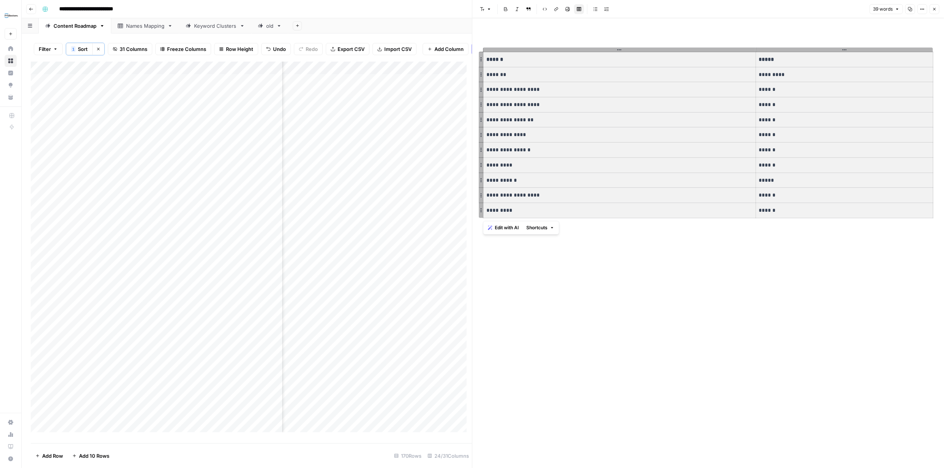
drag, startPoint x: 783, startPoint y: 212, endPoint x: 486, endPoint y: 56, distance: 334.9
click at [486, 56] on tbody "**********" at bounding box center [709, 135] width 450 height 166
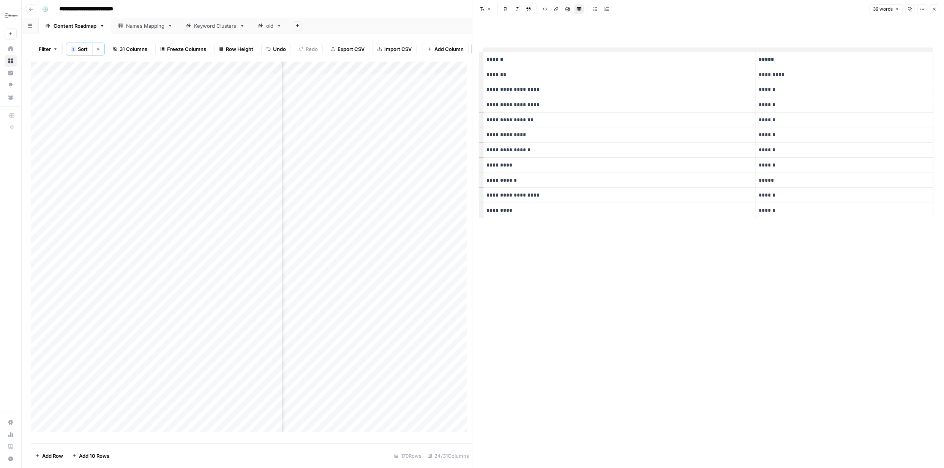
drag, startPoint x: 531, startPoint y: 91, endPoint x: 683, endPoint y: 306, distance: 263.2
click at [682, 306] on div "**********" at bounding box center [709, 242] width 460 height 449
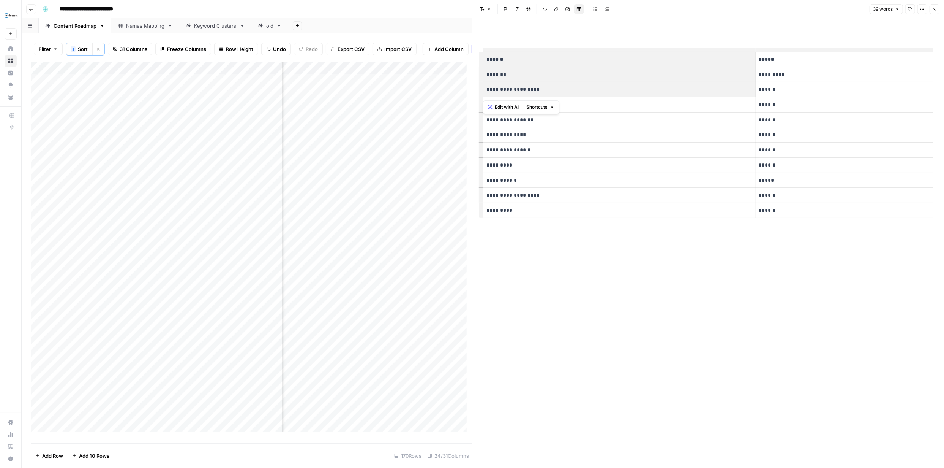
drag, startPoint x: 486, startPoint y: 59, endPoint x: 819, endPoint y: 267, distance: 393.3
click at [844, 189] on tbody "**********" at bounding box center [709, 135] width 450 height 166
click at [814, 297] on div "**********" at bounding box center [709, 242] width 460 height 449
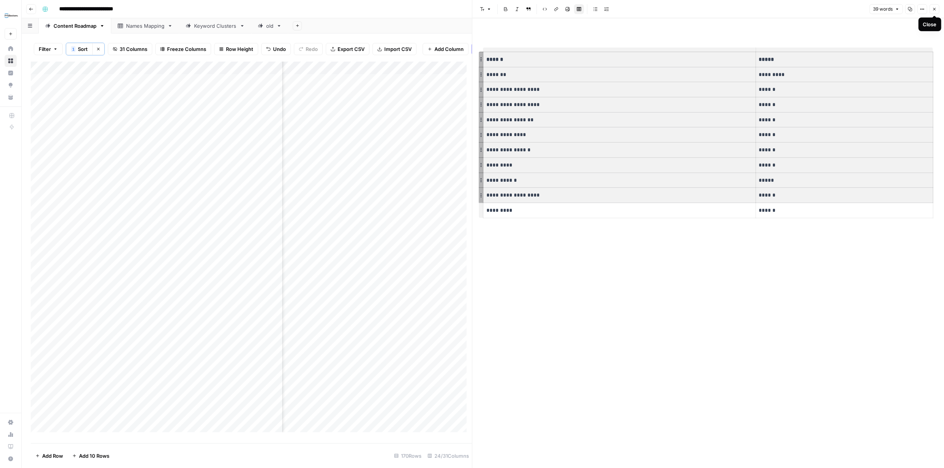
click at [937, 10] on icon "button" at bounding box center [934, 9] width 5 height 5
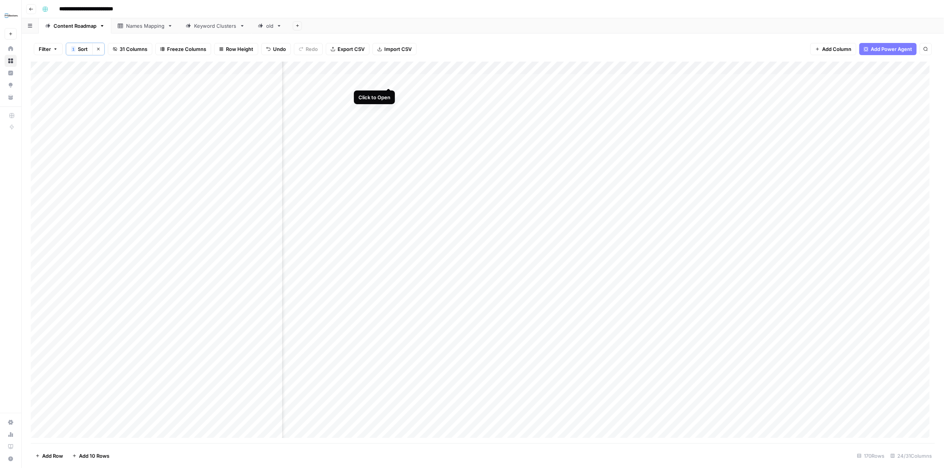
click at [389, 79] on div "Add Column" at bounding box center [483, 252] width 904 height 381
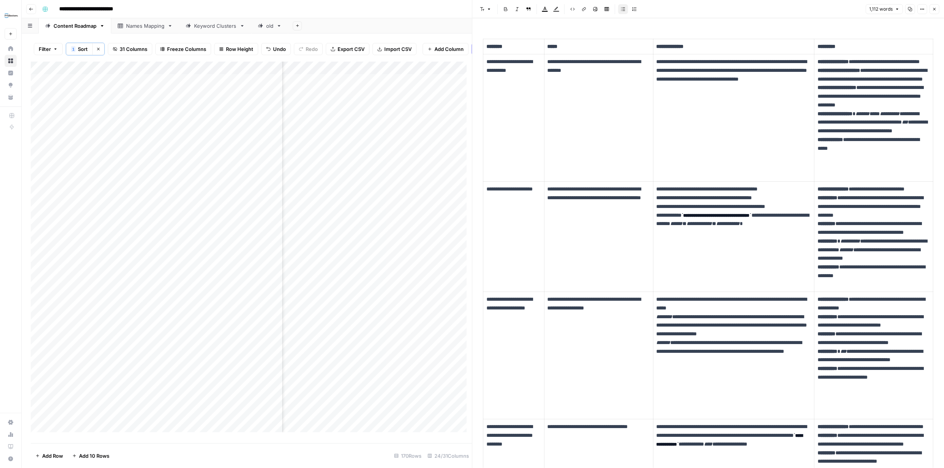
scroll to position [171, 0]
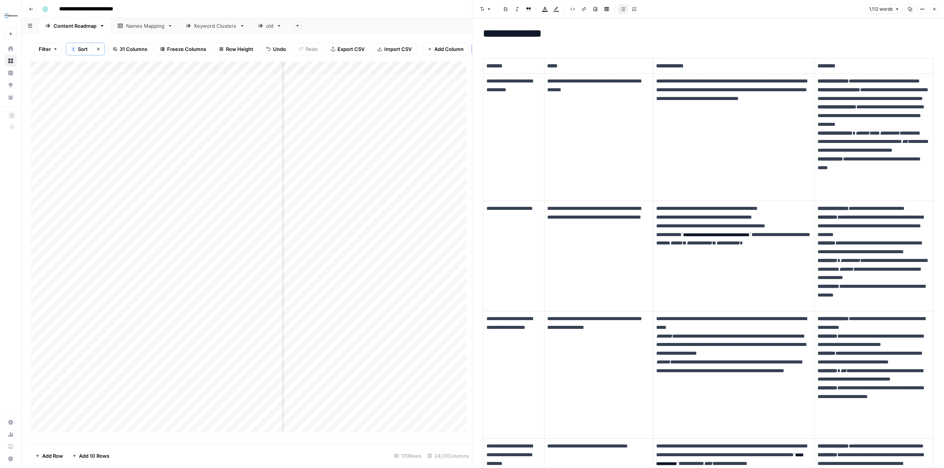
click at [934, 10] on icon "button" at bounding box center [935, 9] width 3 height 3
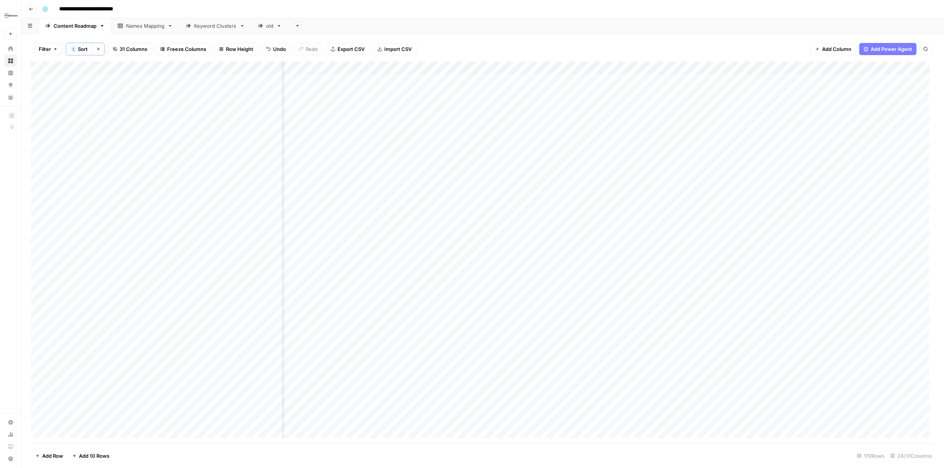
scroll to position [0, 131]
click at [395, 81] on div "Add Column" at bounding box center [483, 252] width 904 height 381
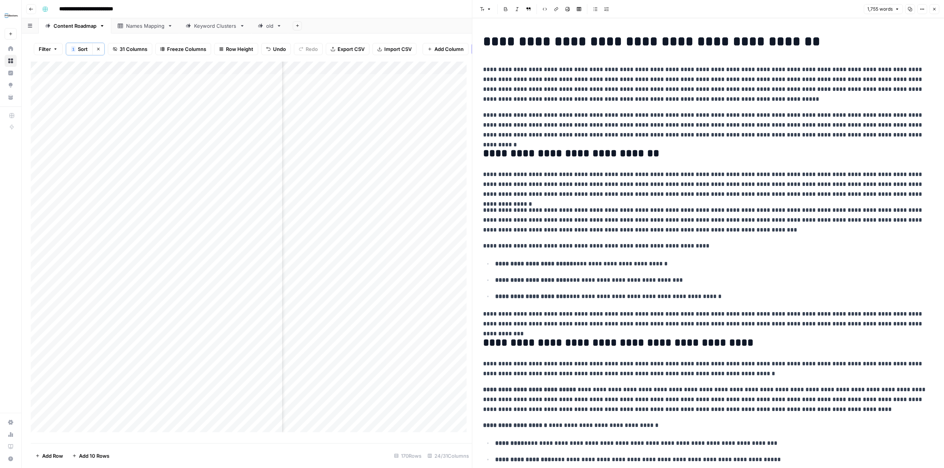
click at [935, 7] on icon "button" at bounding box center [934, 9] width 5 height 5
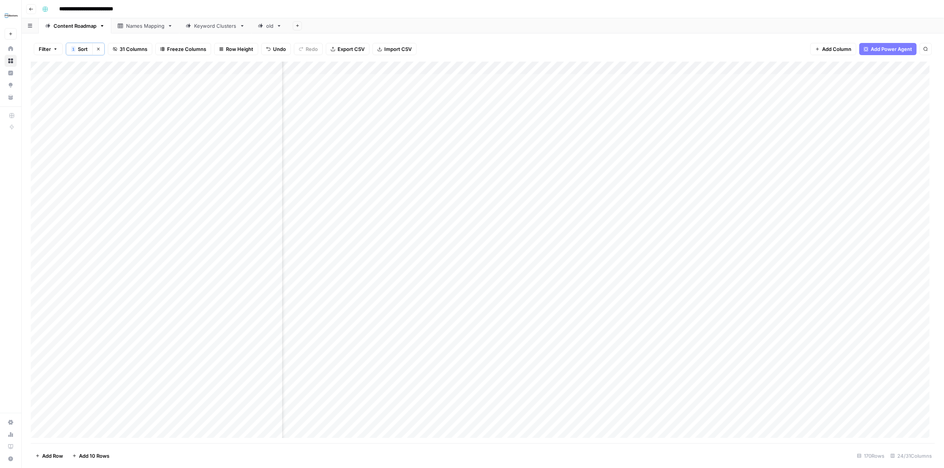
scroll to position [0, 948]
click at [430, 80] on div "Add Column" at bounding box center [483, 252] width 904 height 381
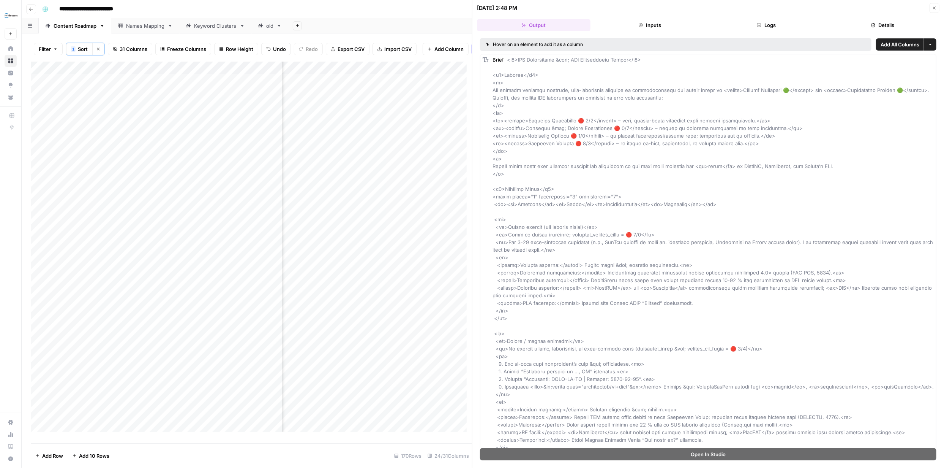
click at [665, 24] on button "Inputs" at bounding box center [651, 25] width 114 height 12
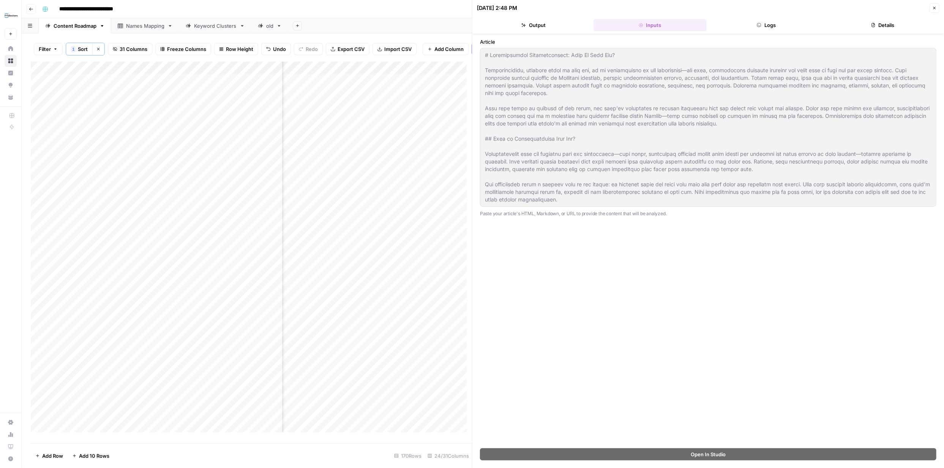
drag, startPoint x: 773, startPoint y: 24, endPoint x: 806, endPoint y: 27, distance: 33.9
click at [773, 24] on button "Logs" at bounding box center [767, 25] width 114 height 12
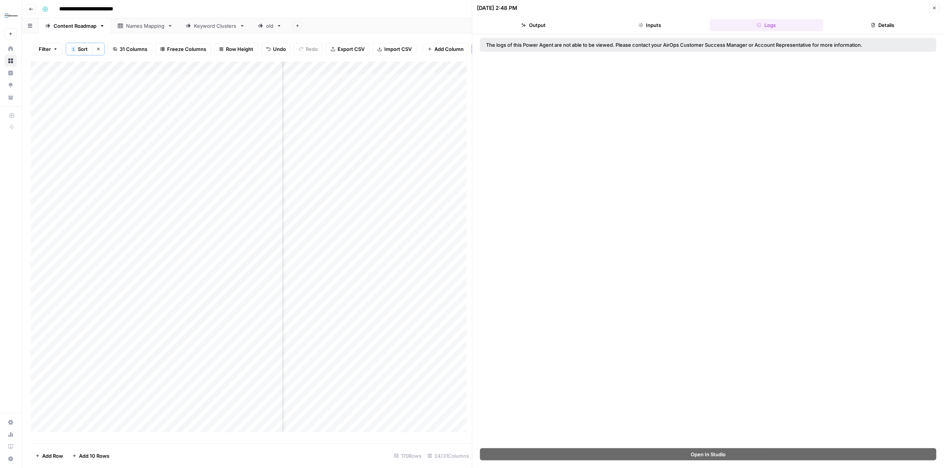
click at [887, 25] on button "Details" at bounding box center [883, 25] width 114 height 12
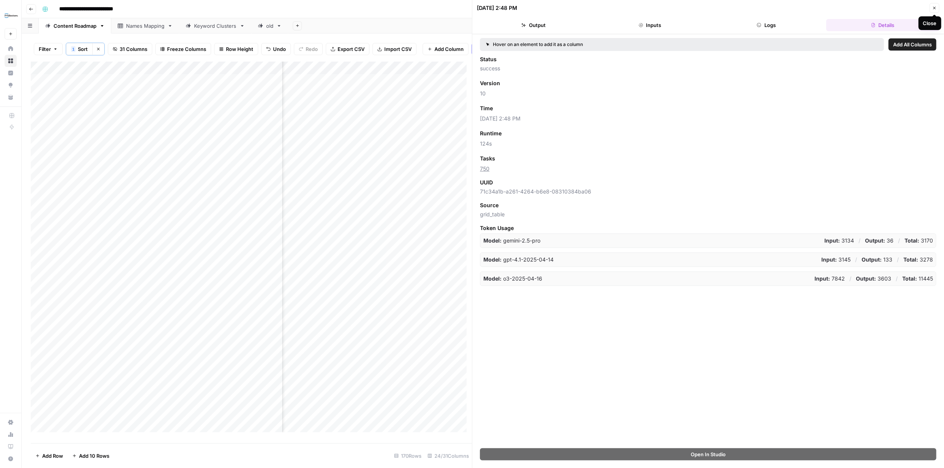
click at [933, 8] on icon "button" at bounding box center [934, 8] width 5 height 5
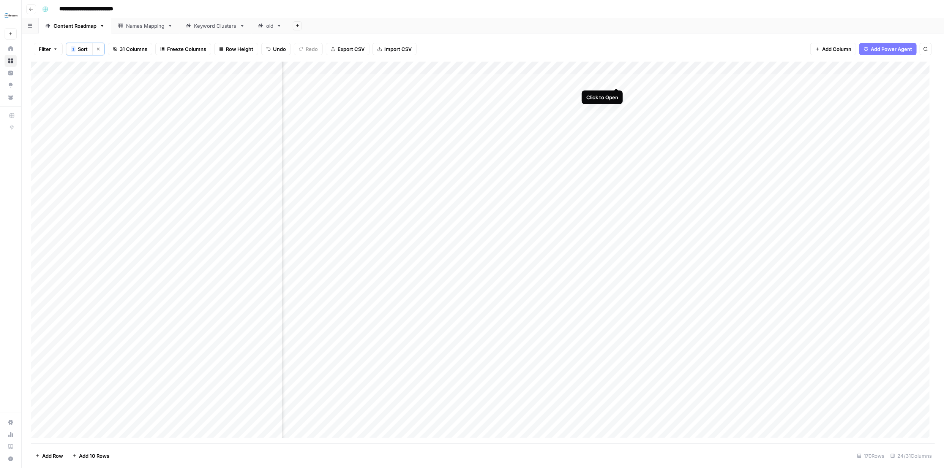
click at [616, 79] on div "Add Column" at bounding box center [483, 252] width 904 height 381
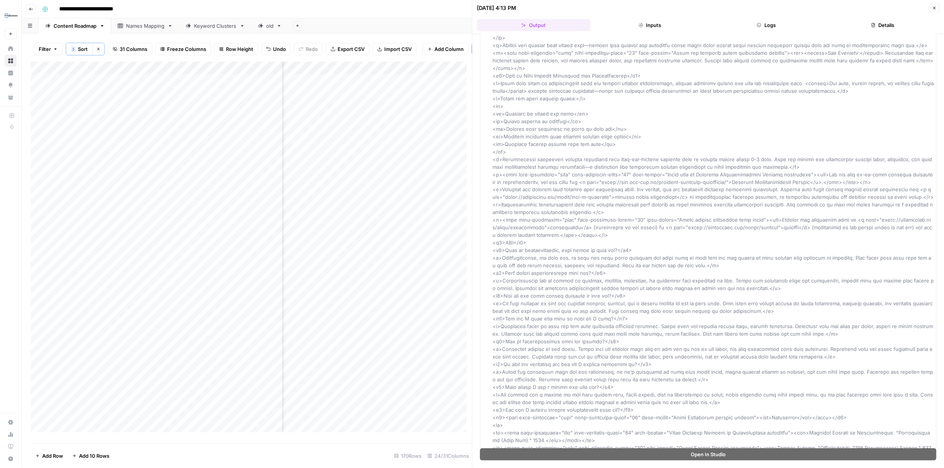
scroll to position [1063, 0]
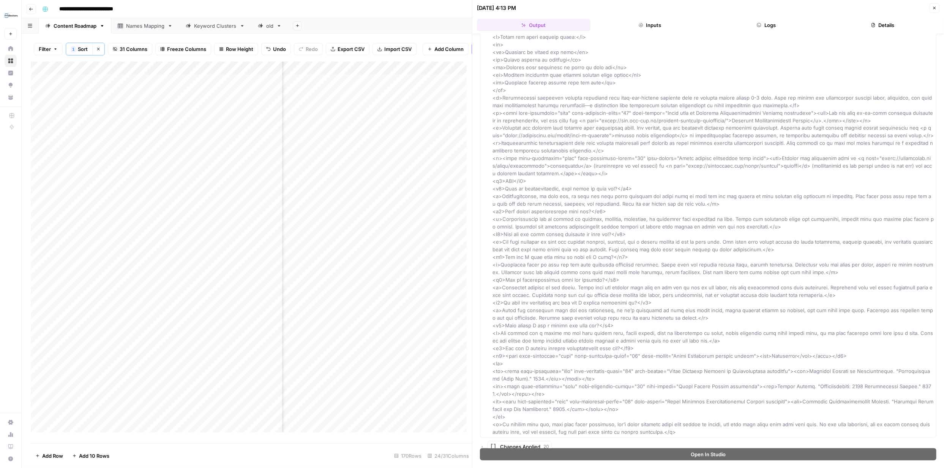
click at [933, 7] on icon "button" at bounding box center [934, 8] width 5 height 5
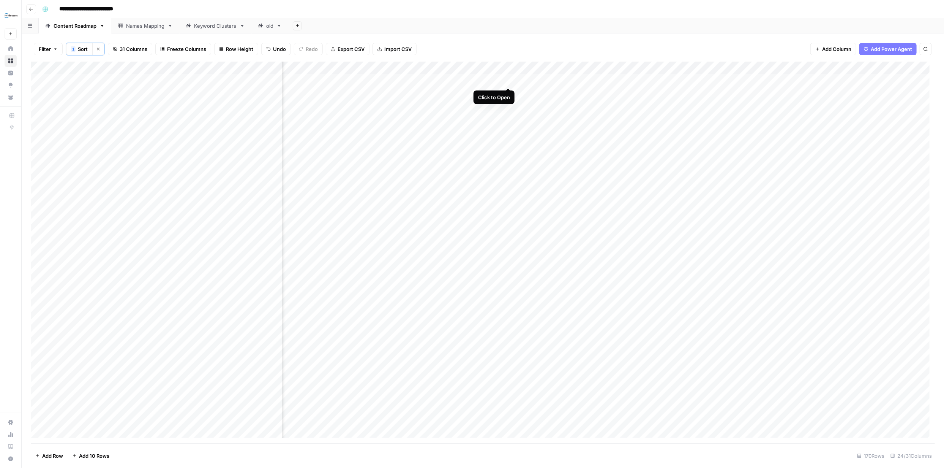
click at [507, 79] on div "Add Column" at bounding box center [483, 252] width 904 height 381
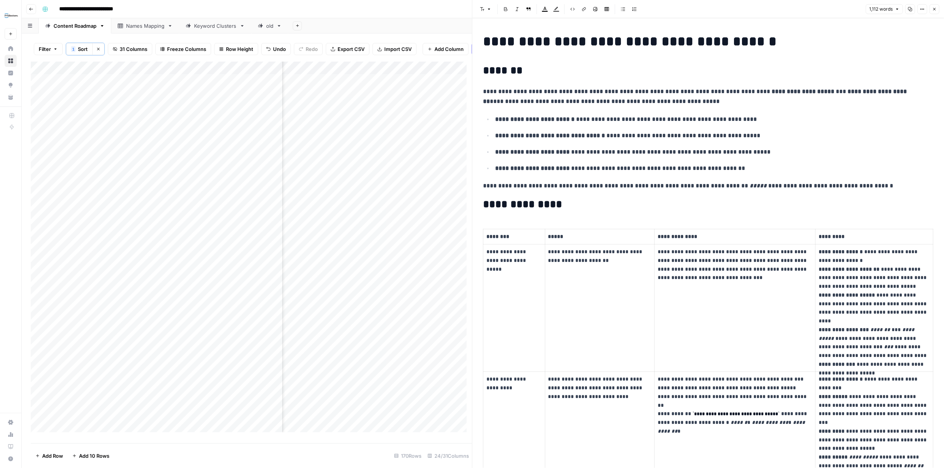
click at [935, 9] on icon "button" at bounding box center [935, 9] width 3 height 3
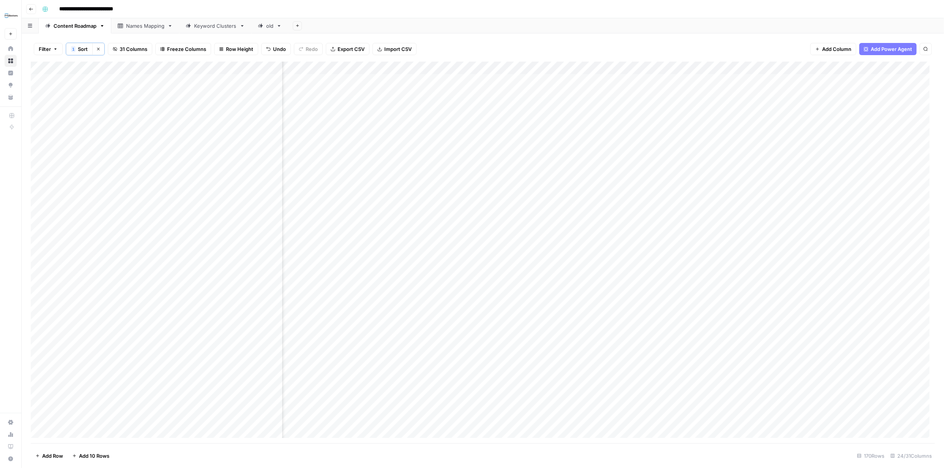
scroll to position [0, 1136]
click at [811, 80] on div "Add Column" at bounding box center [483, 252] width 904 height 381
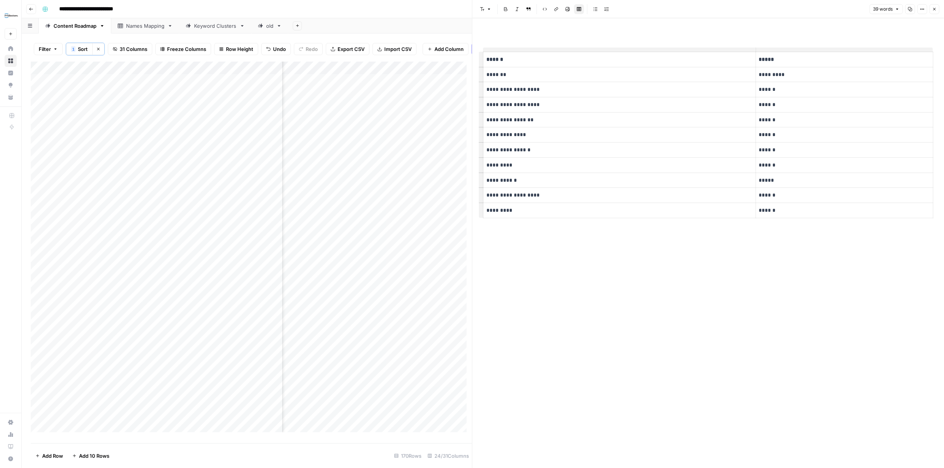
click at [934, 7] on icon "button" at bounding box center [934, 9] width 5 height 5
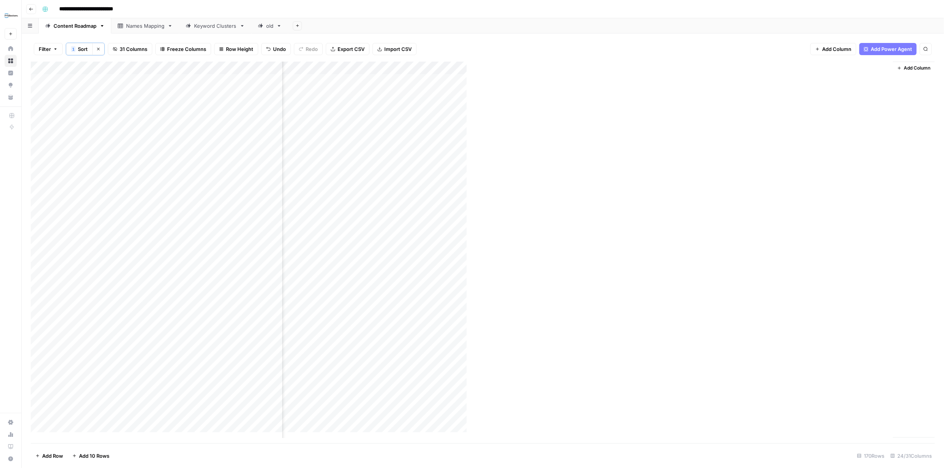
scroll to position [0, 1132]
click at [746, 79] on div "Add Column" at bounding box center [483, 252] width 904 height 381
click at [813, 81] on div "Add Column" at bounding box center [483, 252] width 904 height 381
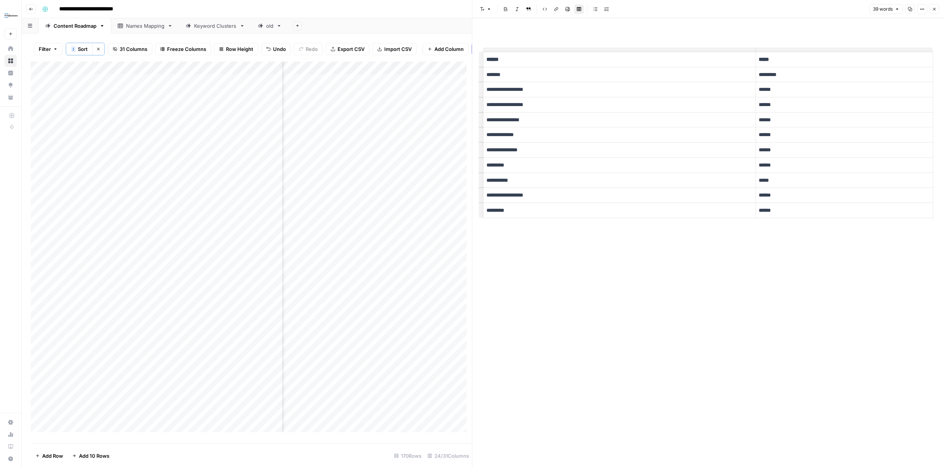
click at [935, 11] on button "Close" at bounding box center [935, 9] width 10 height 10
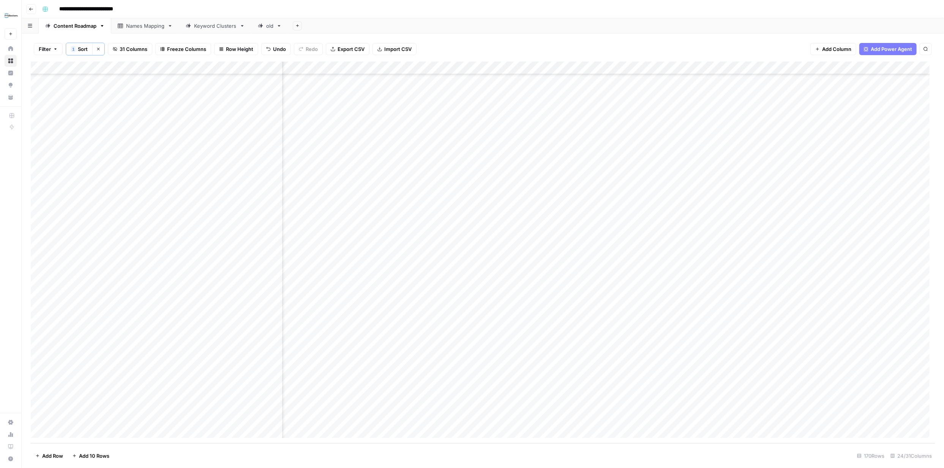
scroll to position [1844, 1041]
click at [577, 418] on div "Add Column" at bounding box center [483, 252] width 904 height 381
click at [578, 417] on div "Add Column" at bounding box center [483, 252] width 904 height 381
click at [578, 417] on body "**********" at bounding box center [472, 234] width 944 height 468
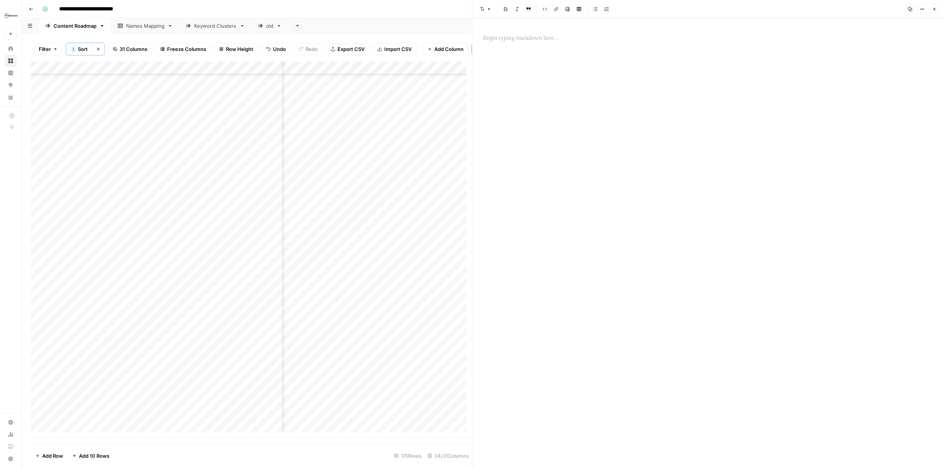
click at [569, 43] on div at bounding box center [709, 38] width 460 height 16
click at [595, 42] on h1 "**********" at bounding box center [708, 41] width 450 height 16
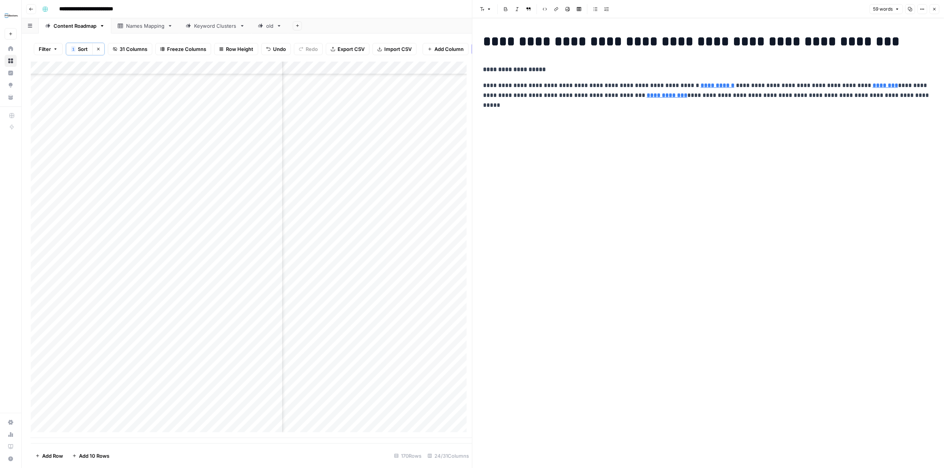
drag, startPoint x: 25, startPoint y: 294, endPoint x: 531, endPoint y: 142, distance: 528.6
click at [531, 142] on p at bounding box center [708, 143] width 450 height 10
click at [494, 127] on p at bounding box center [708, 127] width 450 height 10
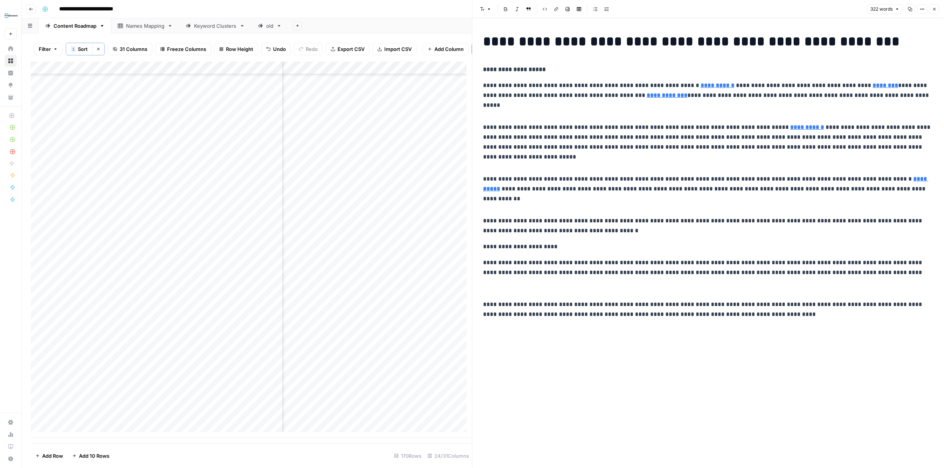
click at [723, 347] on div "**********" at bounding box center [709, 242] width 460 height 449
click at [765, 321] on div "**********" at bounding box center [709, 184] width 460 height 308
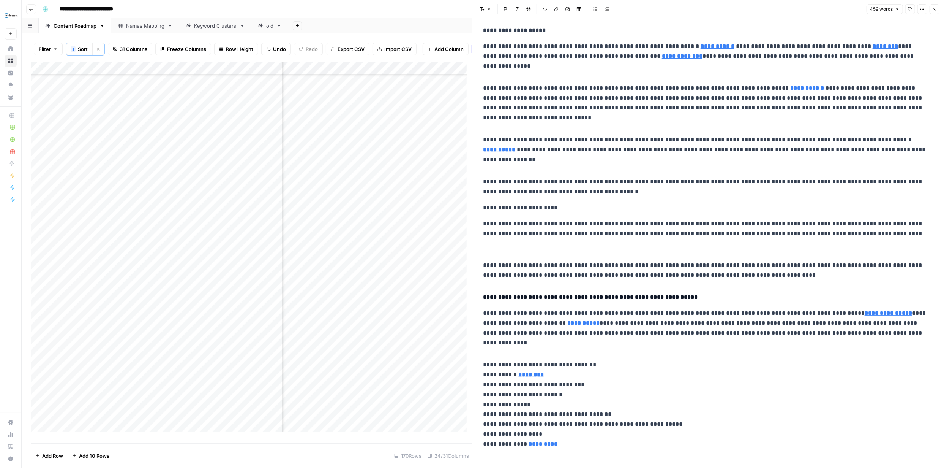
scroll to position [47, 0]
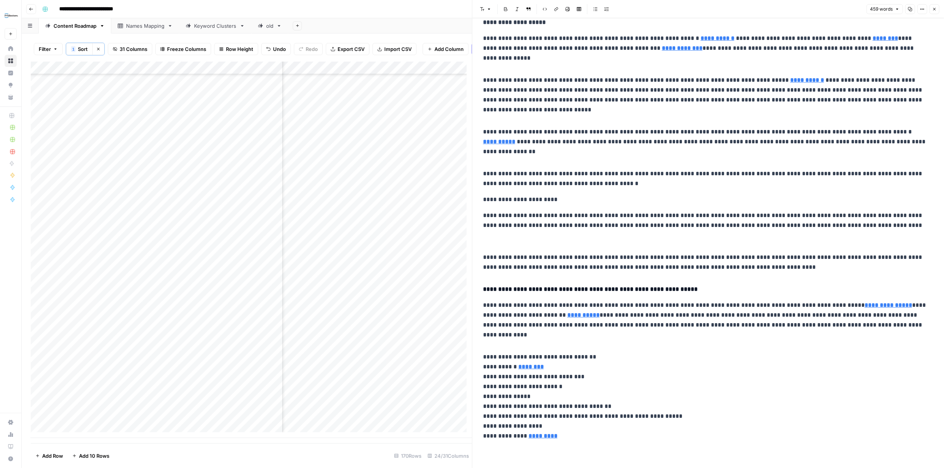
click at [564, 454] on div "**********" at bounding box center [709, 219] width 460 height 497
click at [568, 443] on div "**********" at bounding box center [709, 213] width 460 height 460
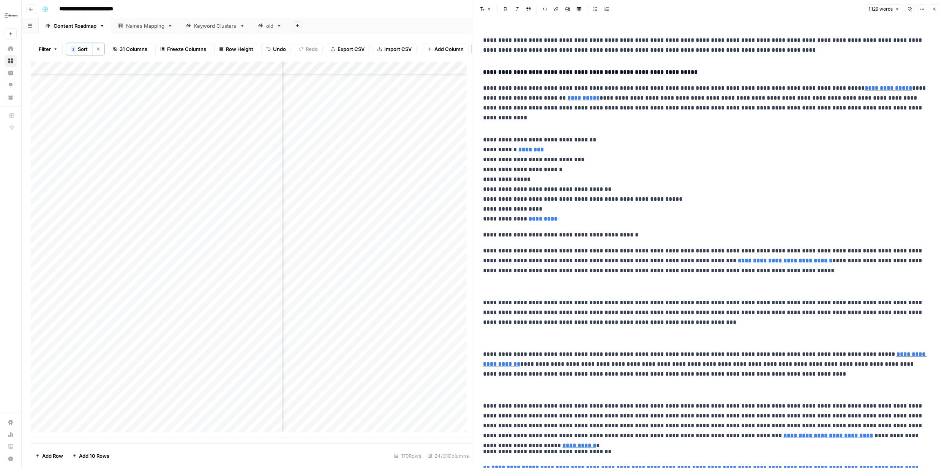
scroll to position [520, 0]
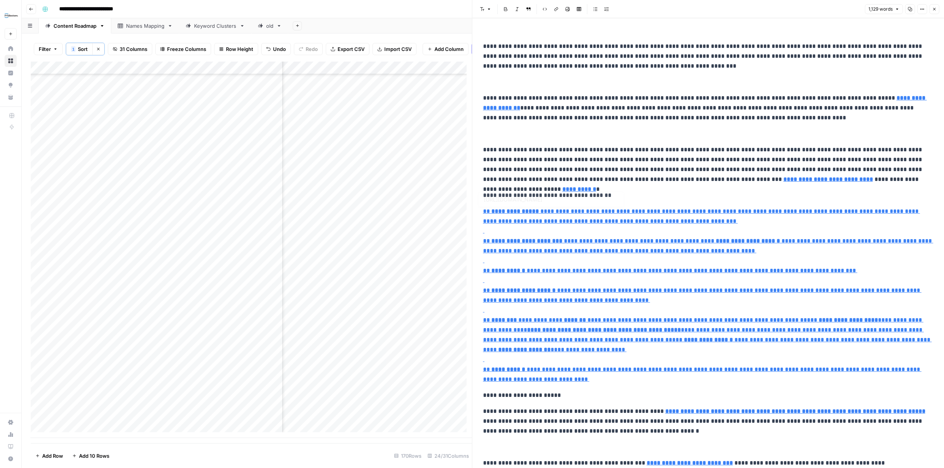
type input "[URL][DOMAIN_NAME]"
click at [910, 9] on icon "button" at bounding box center [910, 9] width 5 height 5
click at [937, 6] on button "Close" at bounding box center [935, 9] width 10 height 10
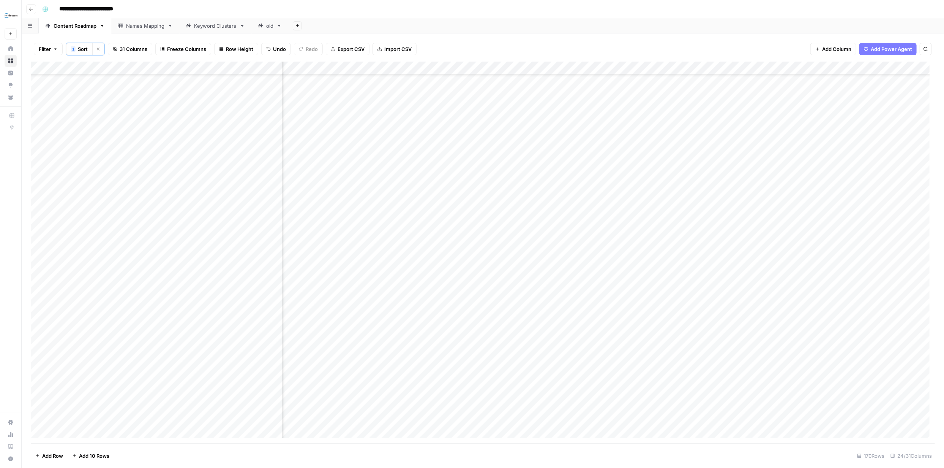
scroll to position [1844, 547]
click at [699, 419] on div "Add Column" at bounding box center [483, 252] width 904 height 381
click at [700, 419] on div "Add Column" at bounding box center [483, 252] width 904 height 381
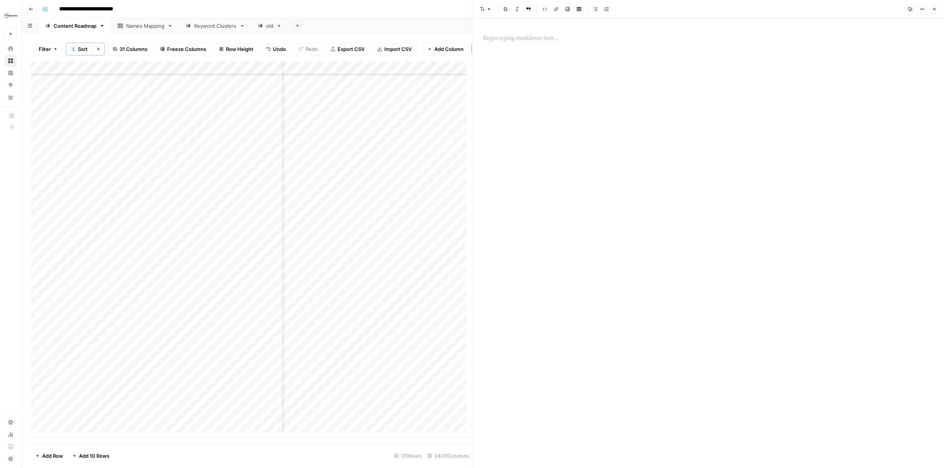
click at [553, 35] on p at bounding box center [708, 38] width 450 height 10
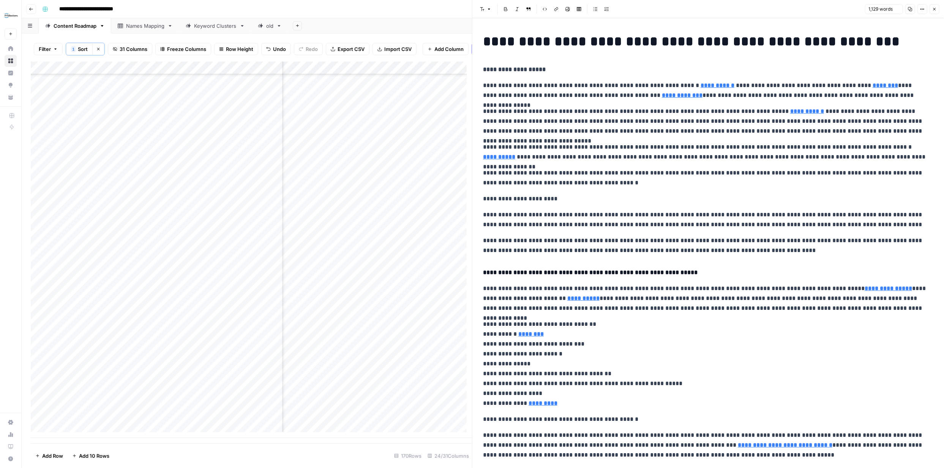
scroll to position [377, 0]
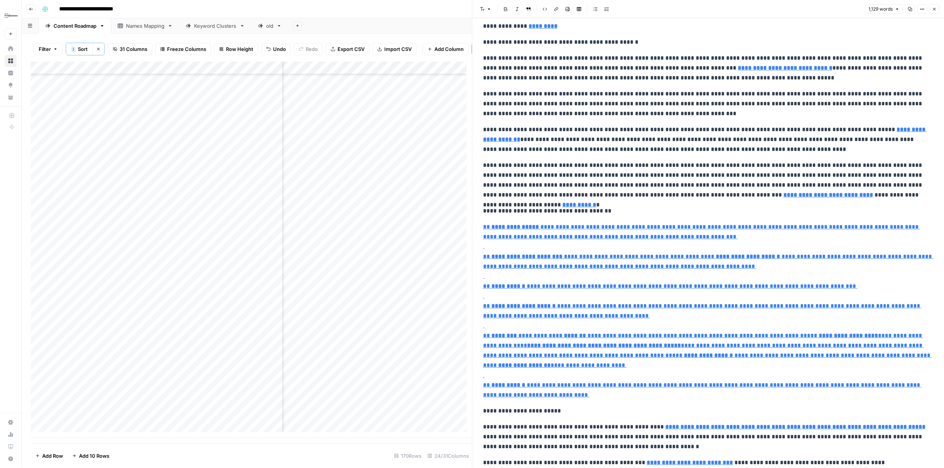
click at [934, 7] on icon "button" at bounding box center [934, 9] width 5 height 5
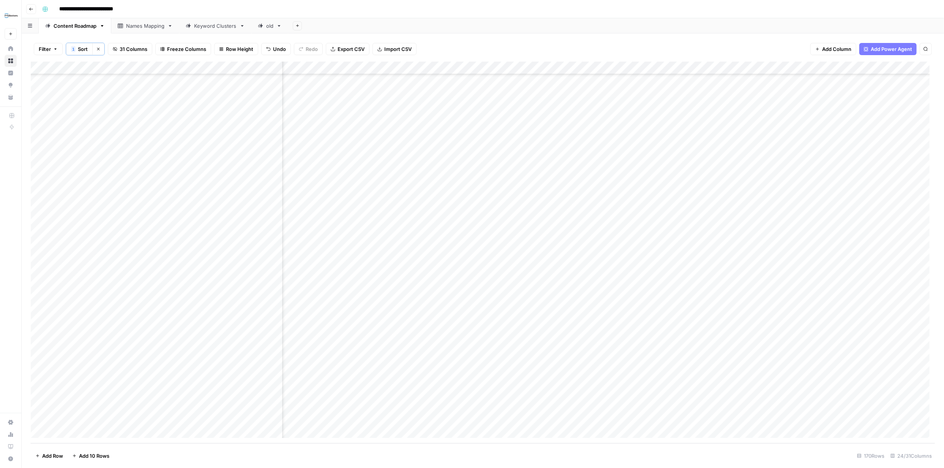
scroll to position [1844, 785]
click at [844, 417] on div "Add Column" at bounding box center [483, 252] width 904 height 381
click at [842, 419] on div "Add Column" at bounding box center [483, 252] width 904 height 381
click at [842, 419] on div at bounding box center [831, 418] width 70 height 14
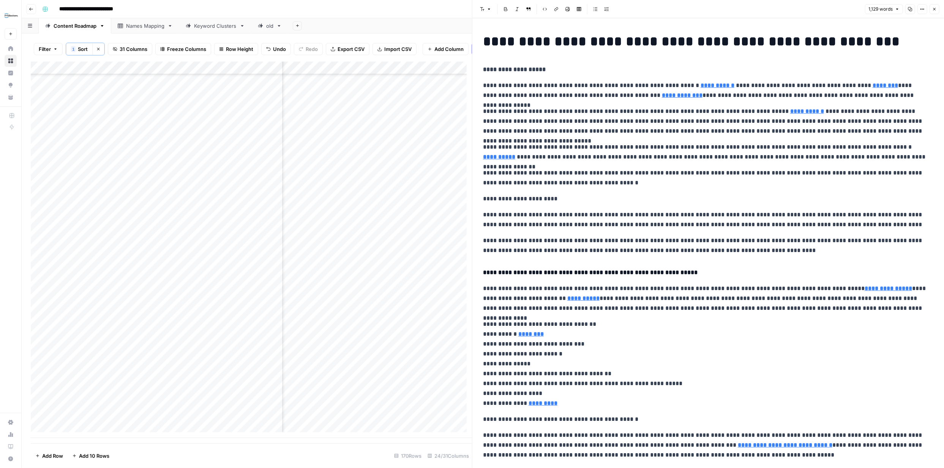
click at [741, 71] on p "**********" at bounding box center [708, 70] width 450 height 10
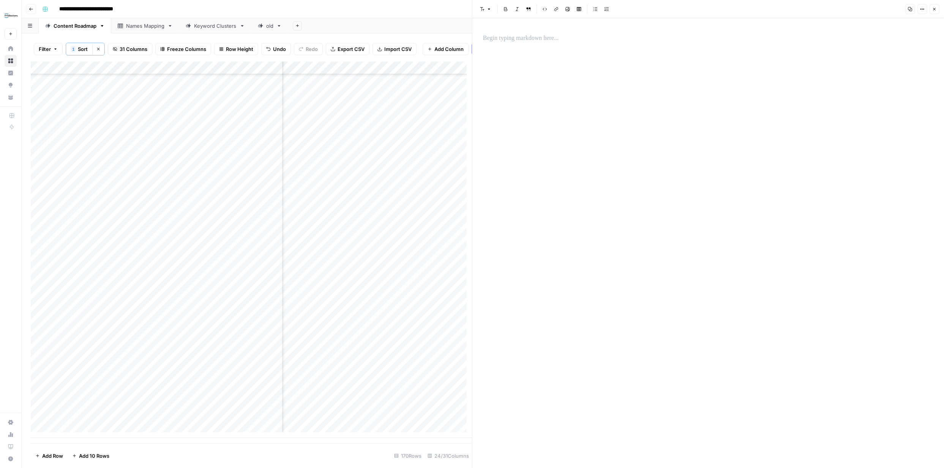
click at [937, 10] on button "Close" at bounding box center [935, 9] width 10 height 10
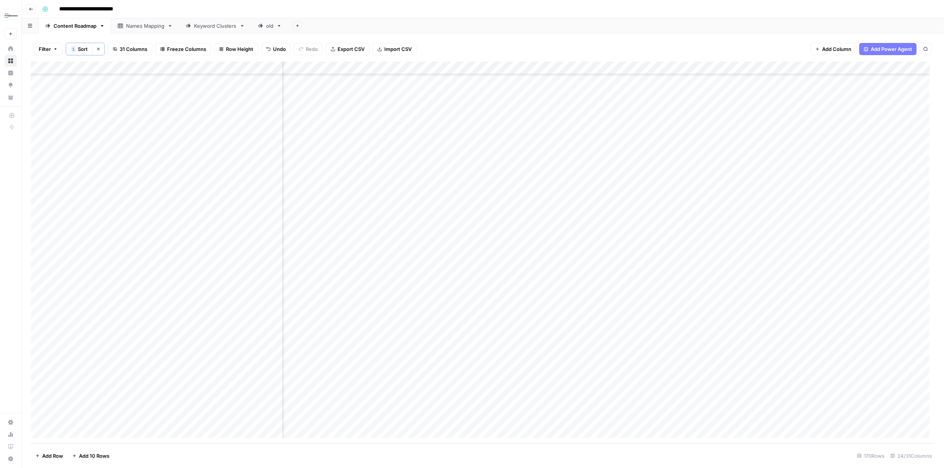
click at [552, 419] on div "Add Column" at bounding box center [483, 252] width 904 height 381
